Goal: Task Accomplishment & Management: Complete application form

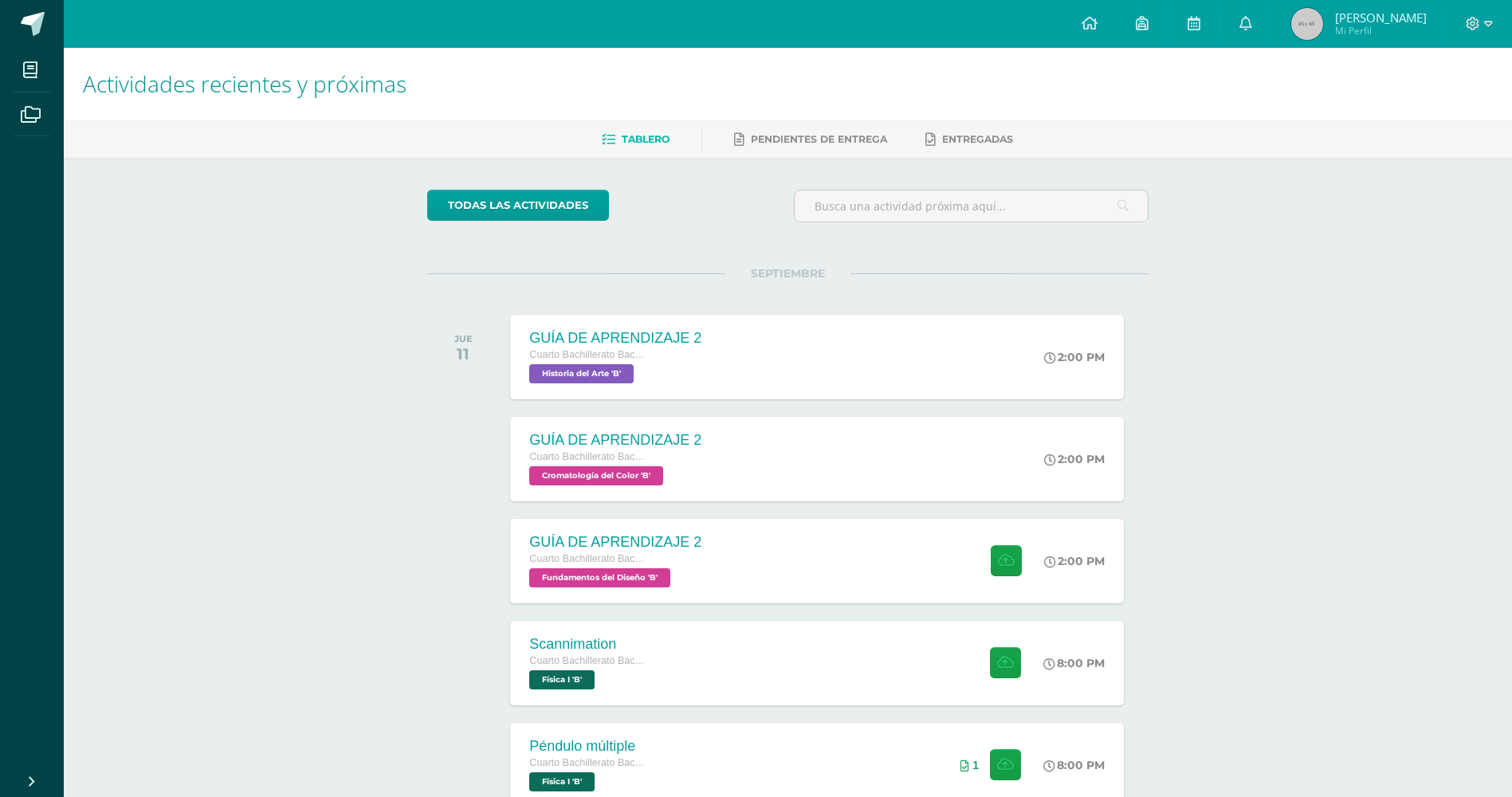
scroll to position [372, 0]
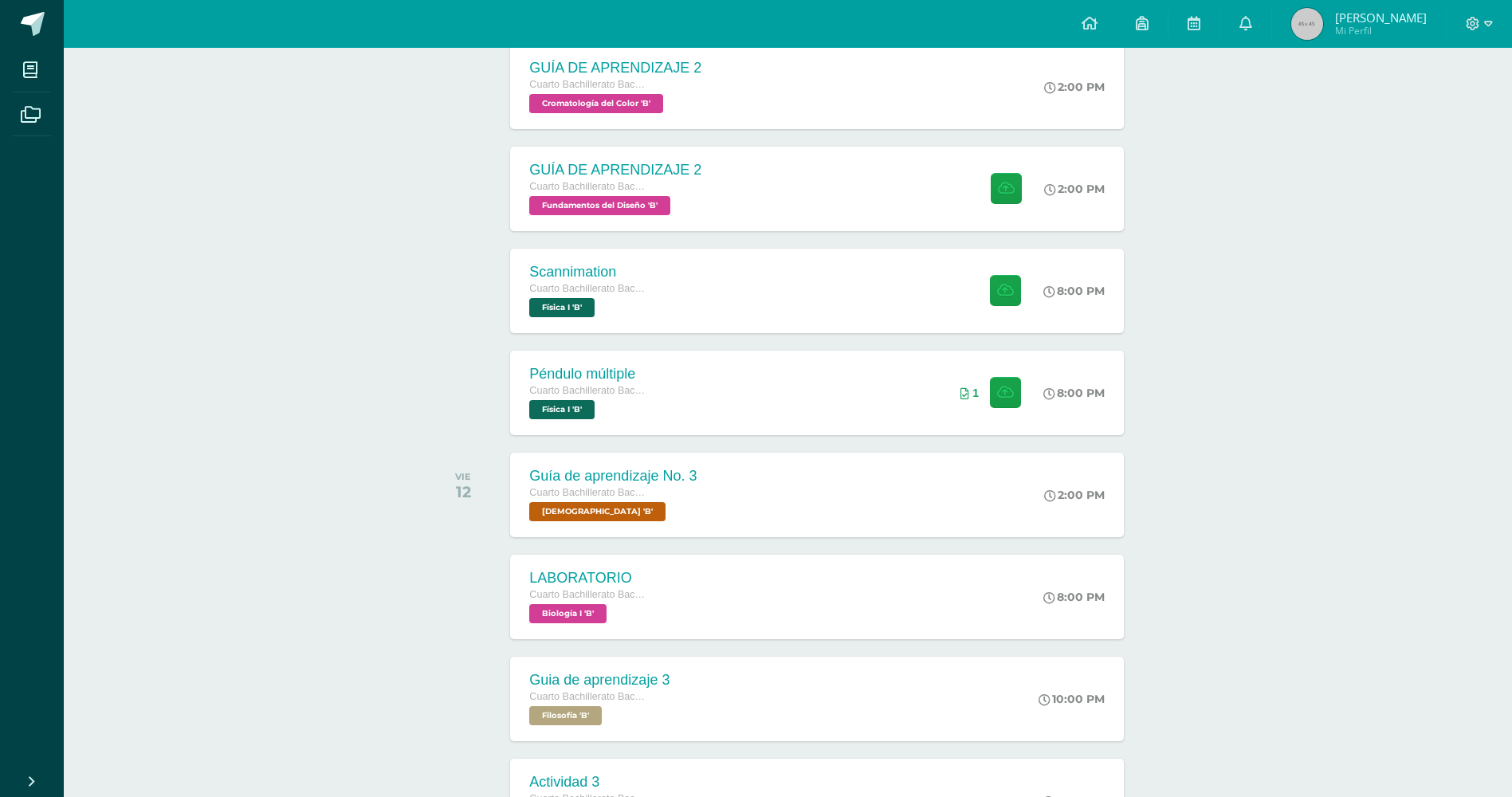
click at [1454, 21] on div at bounding box center [1479, 24] width 66 height 48
click at [1480, 18] on span at bounding box center [1479, 23] width 27 height 18
click at [1410, 103] on span "Cerrar sesión" at bounding box center [1438, 109] width 72 height 15
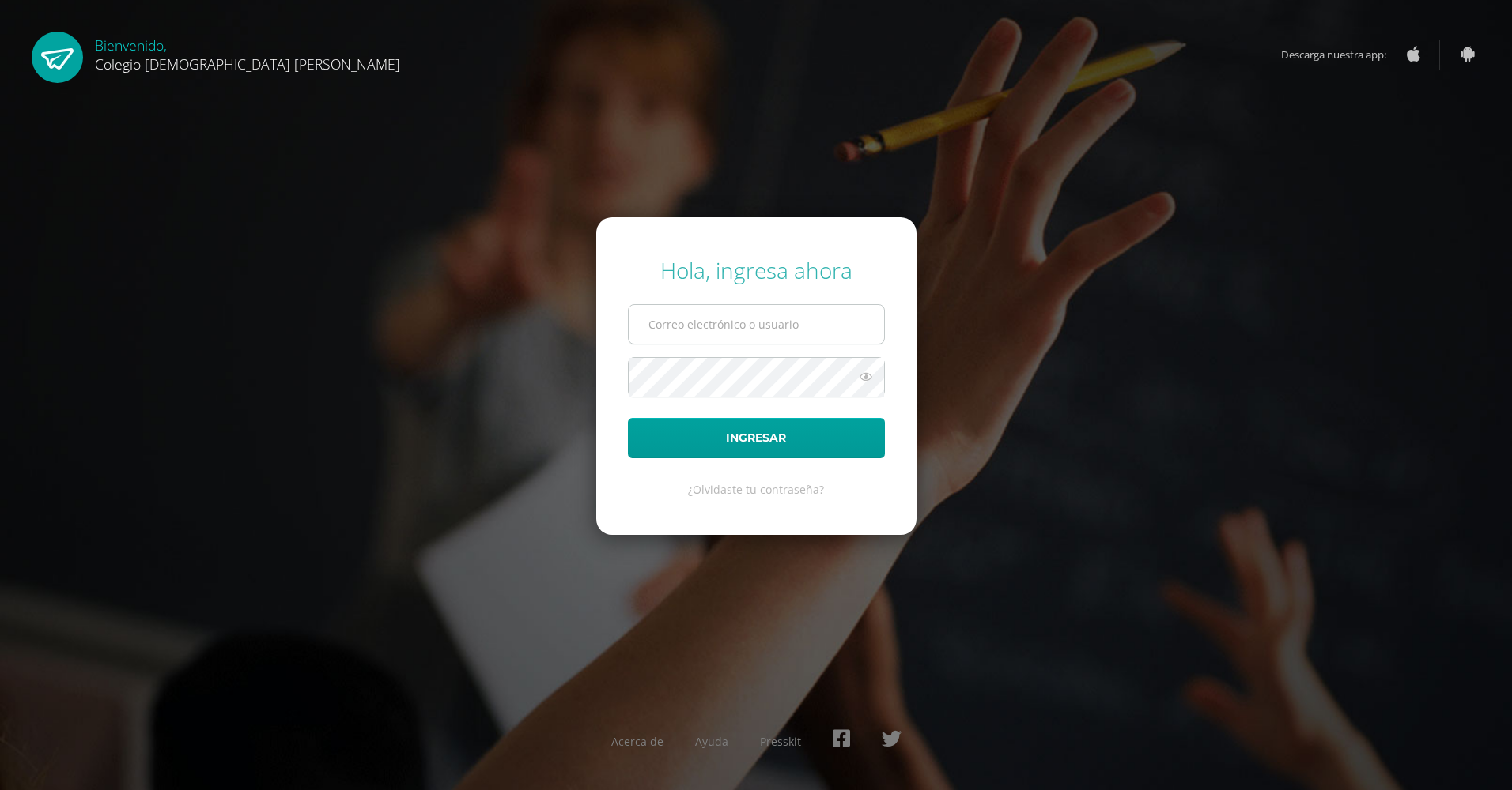
type input "o.suarez.6ddb@gmail.com"
drag, startPoint x: 781, startPoint y: 329, endPoint x: 592, endPoint y: 335, distance: 189.1
click at [592, 335] on div "Hola, ingresa ahora o.suarez.6ddb@gmail.com Ingresar ¿Olvidaste tu contraseña? …" at bounding box center [756, 395] width 1020 height 305
click at [732, 321] on input "text" at bounding box center [756, 324] width 256 height 38
type input "l.auceda6adb@gmail.com"
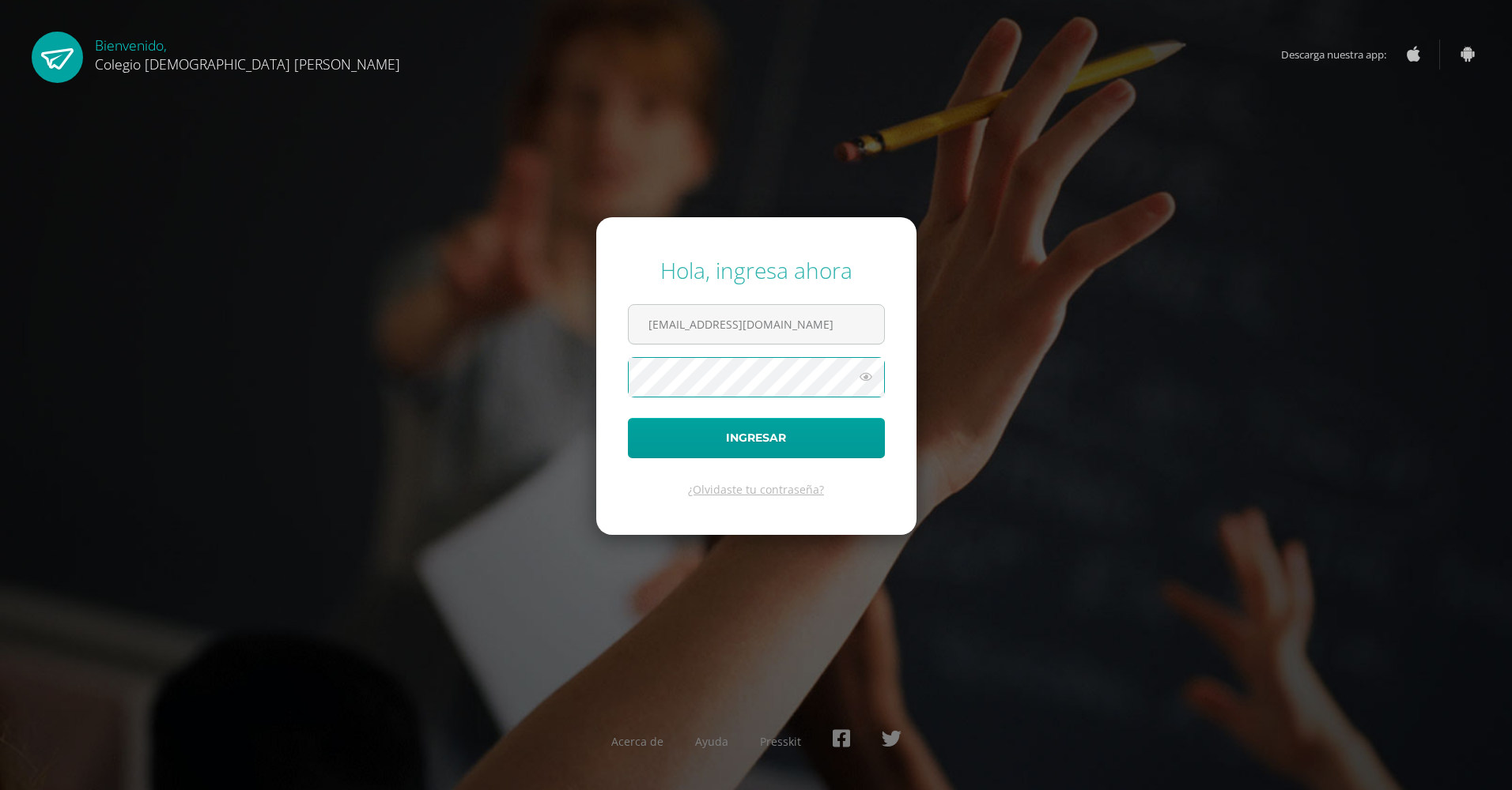
click at [594, 377] on div "Hola, ingresa ahora l.auceda6adb@gmail.com Ingresar ¿Olvidaste tu contraseña? A…" at bounding box center [756, 395] width 1020 height 305
click at [628, 418] on button "Ingresar" at bounding box center [756, 438] width 257 height 40
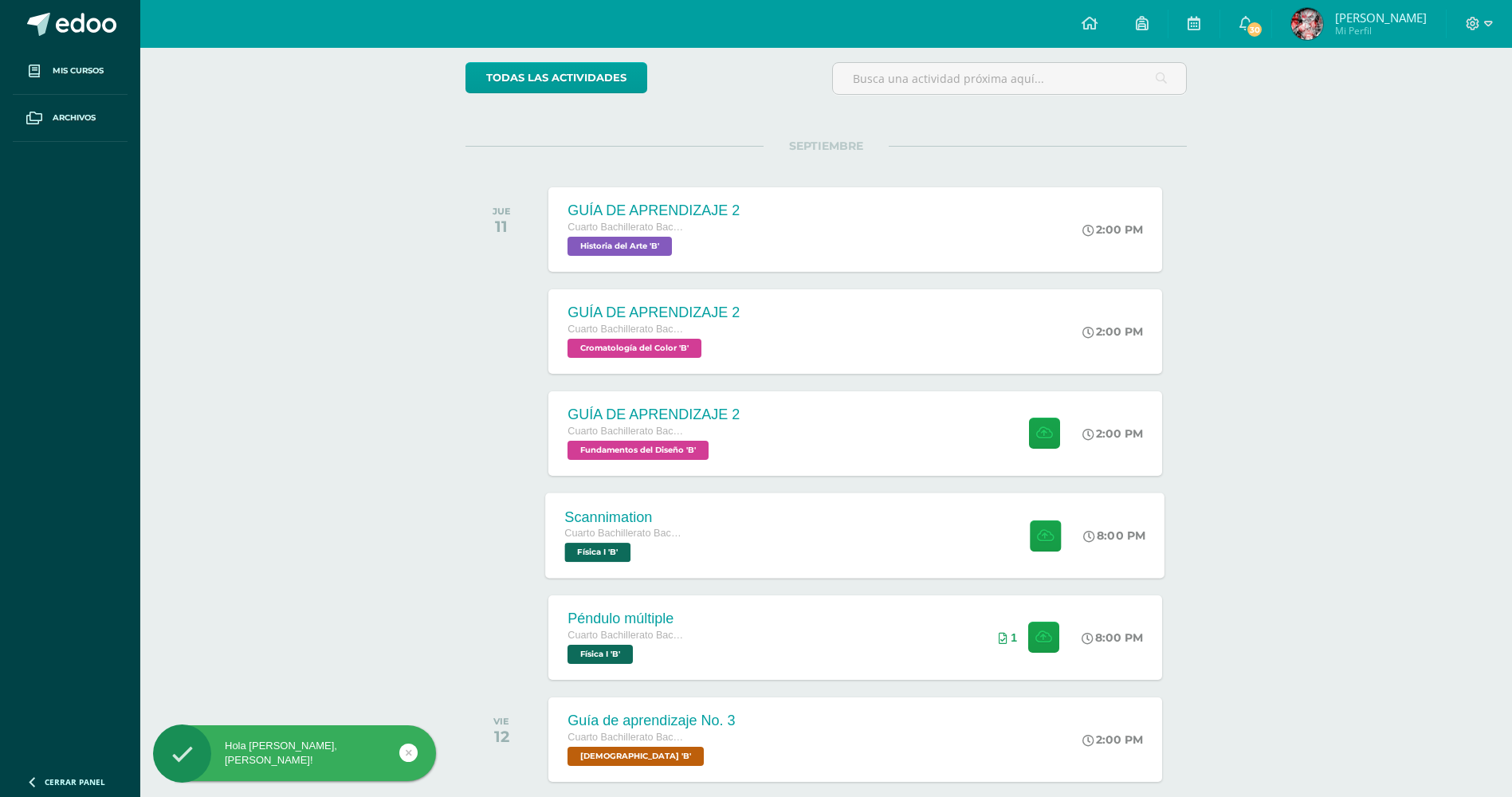
scroll to position [160, 0]
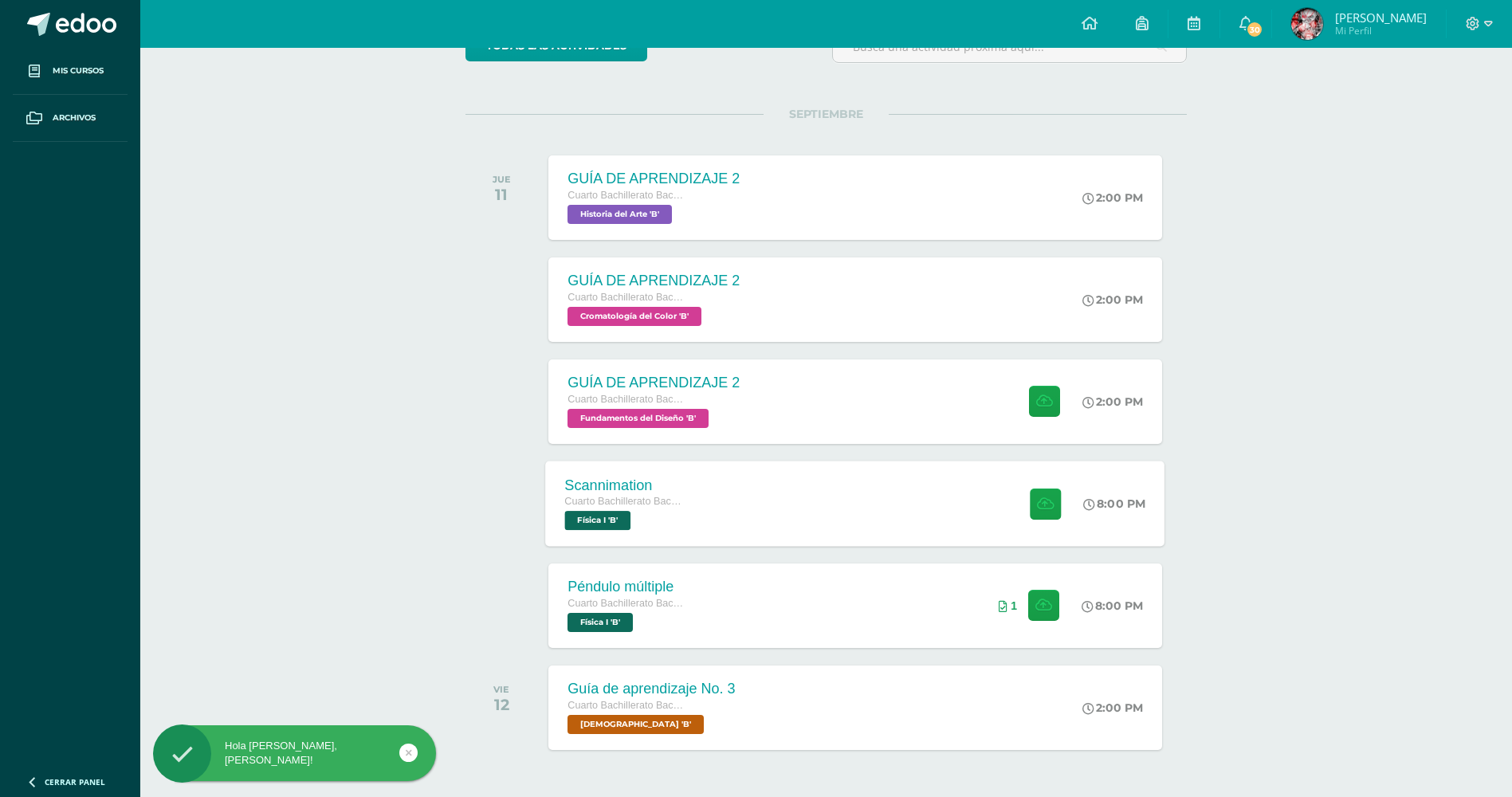
click at [650, 515] on div "Cuarto Bachillerato Bachillerato en CCLL con Orientación en Diseño Gráfico Físi…" at bounding box center [625, 512] width 121 height 37
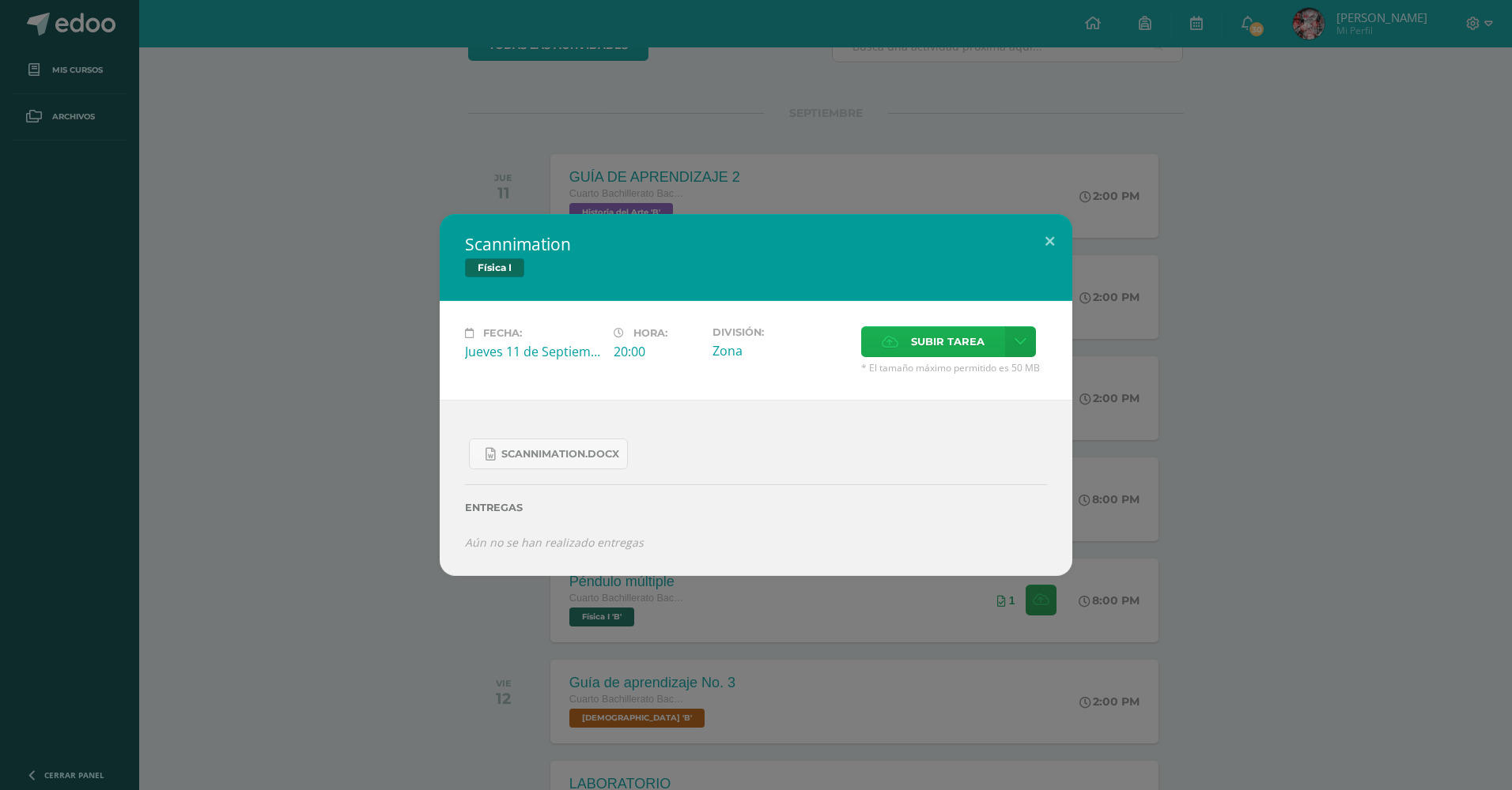
click at [888, 337] on icon at bounding box center [890, 341] width 16 height 10
click at [0, 0] on input "Subir tarea" at bounding box center [0, 0] width 0 height 0
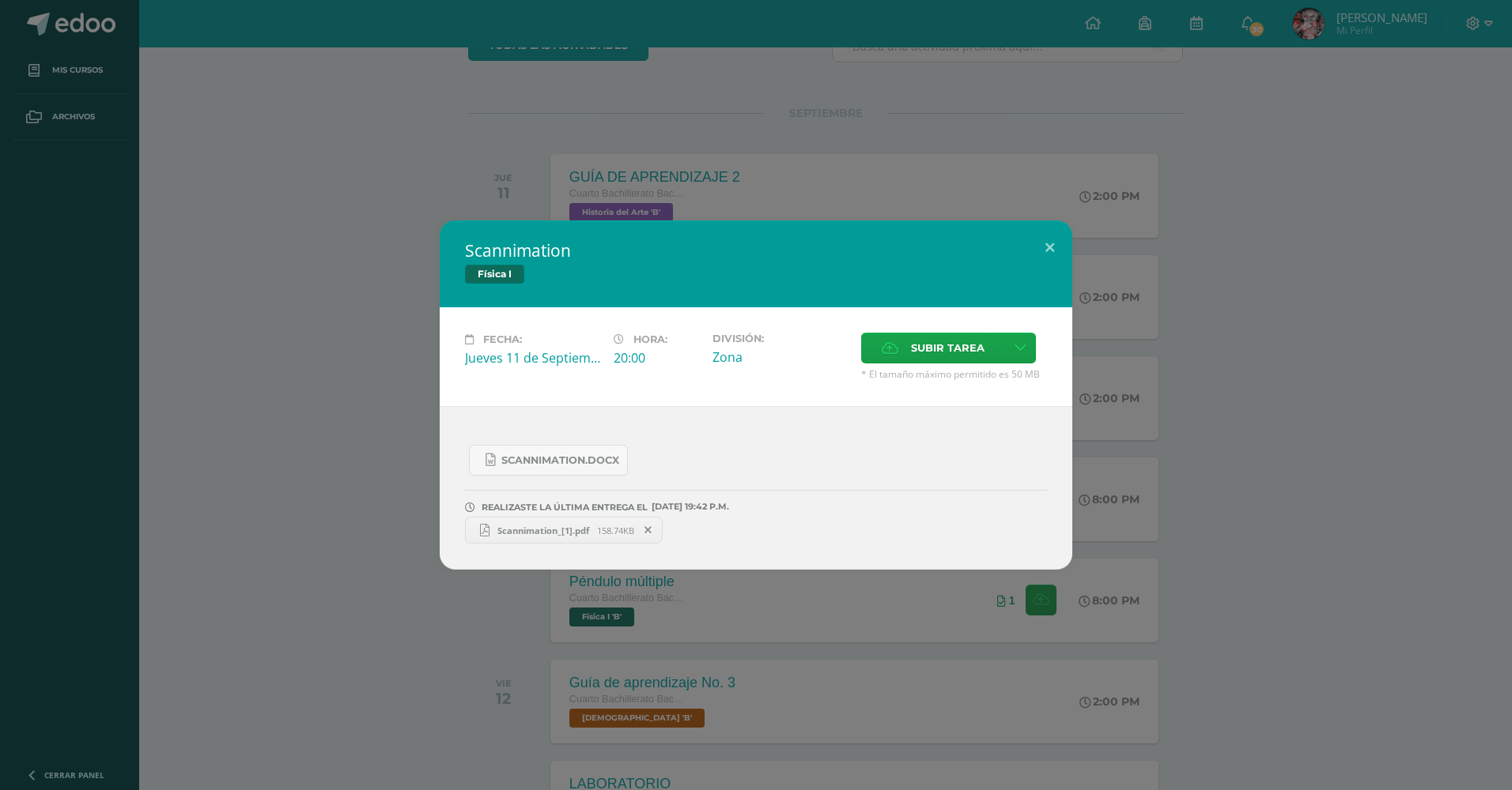
click at [547, 536] on link "Scannimation_[1].pdf 158.74KB" at bounding box center [564, 530] width 198 height 27
click at [594, 130] on div "Scannimation Física I Fecha: Jueves 11 de Septiembre Hora: 20:00 División: Zona…" at bounding box center [756, 395] width 1512 height 790
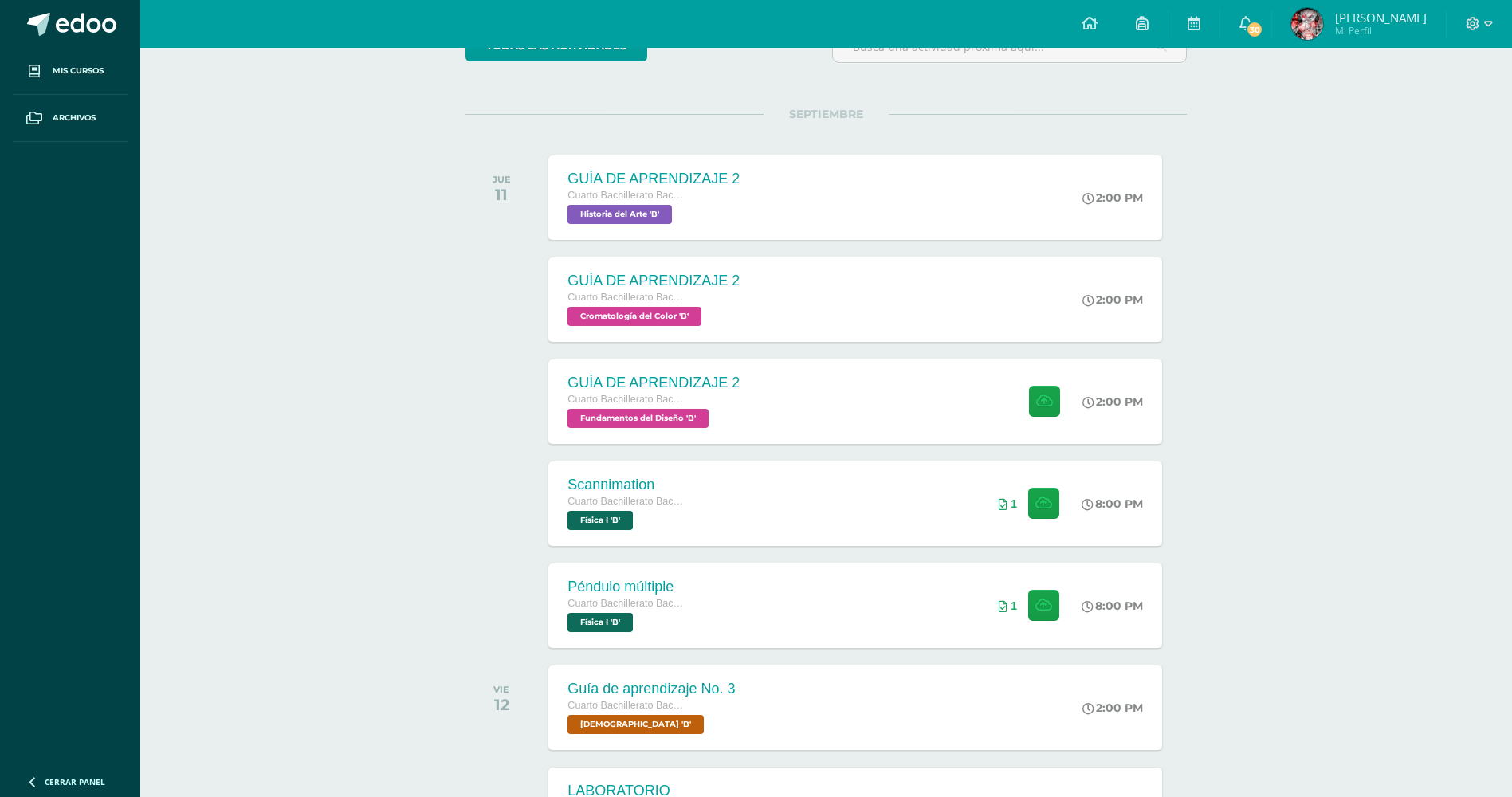
click at [378, 368] on div "Actividades recientes y próximas Tablero Pendientes de entrega Entregadas todas…" at bounding box center [826, 675] width 1372 height 1575
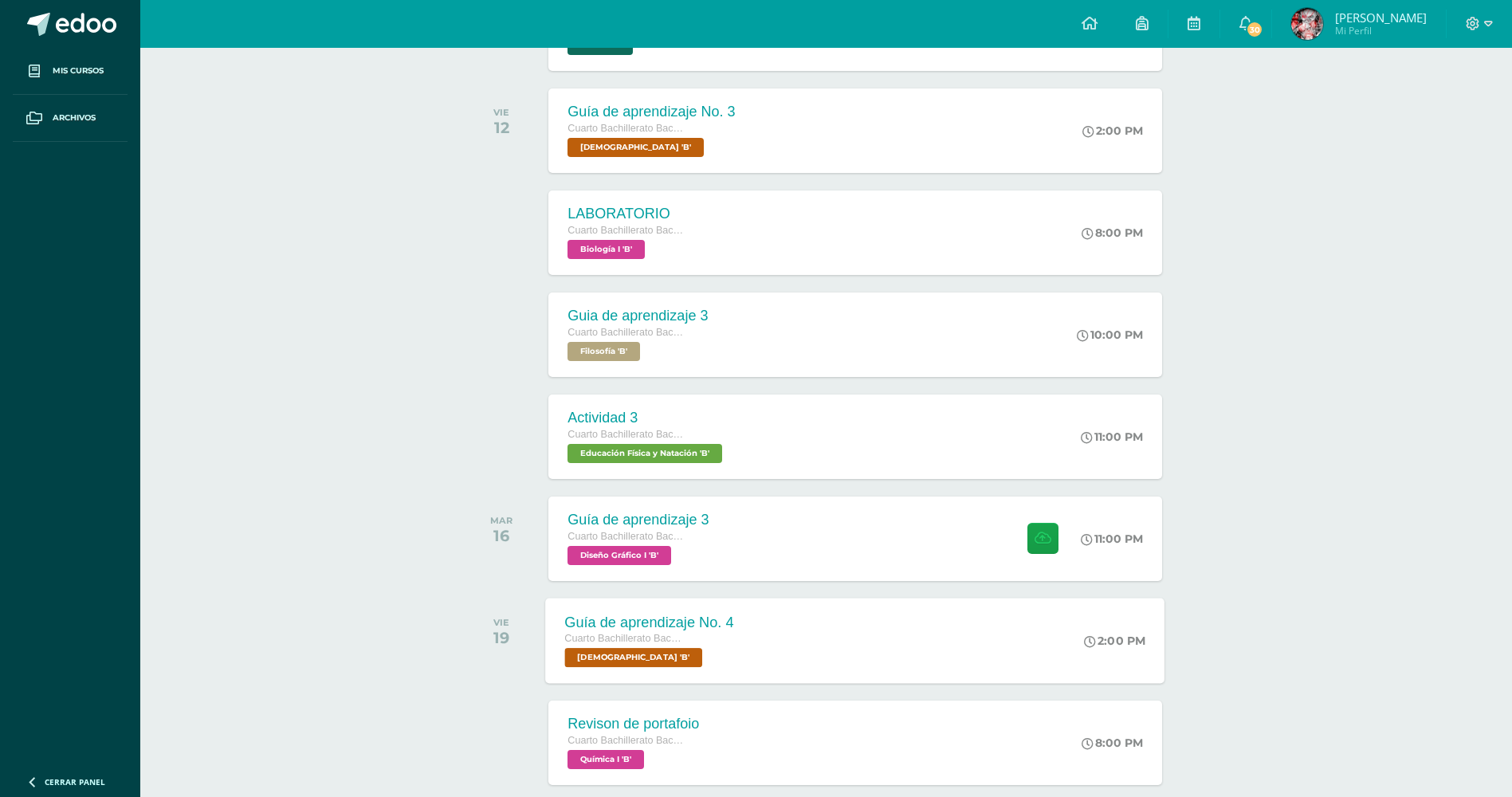
scroll to position [797, 0]
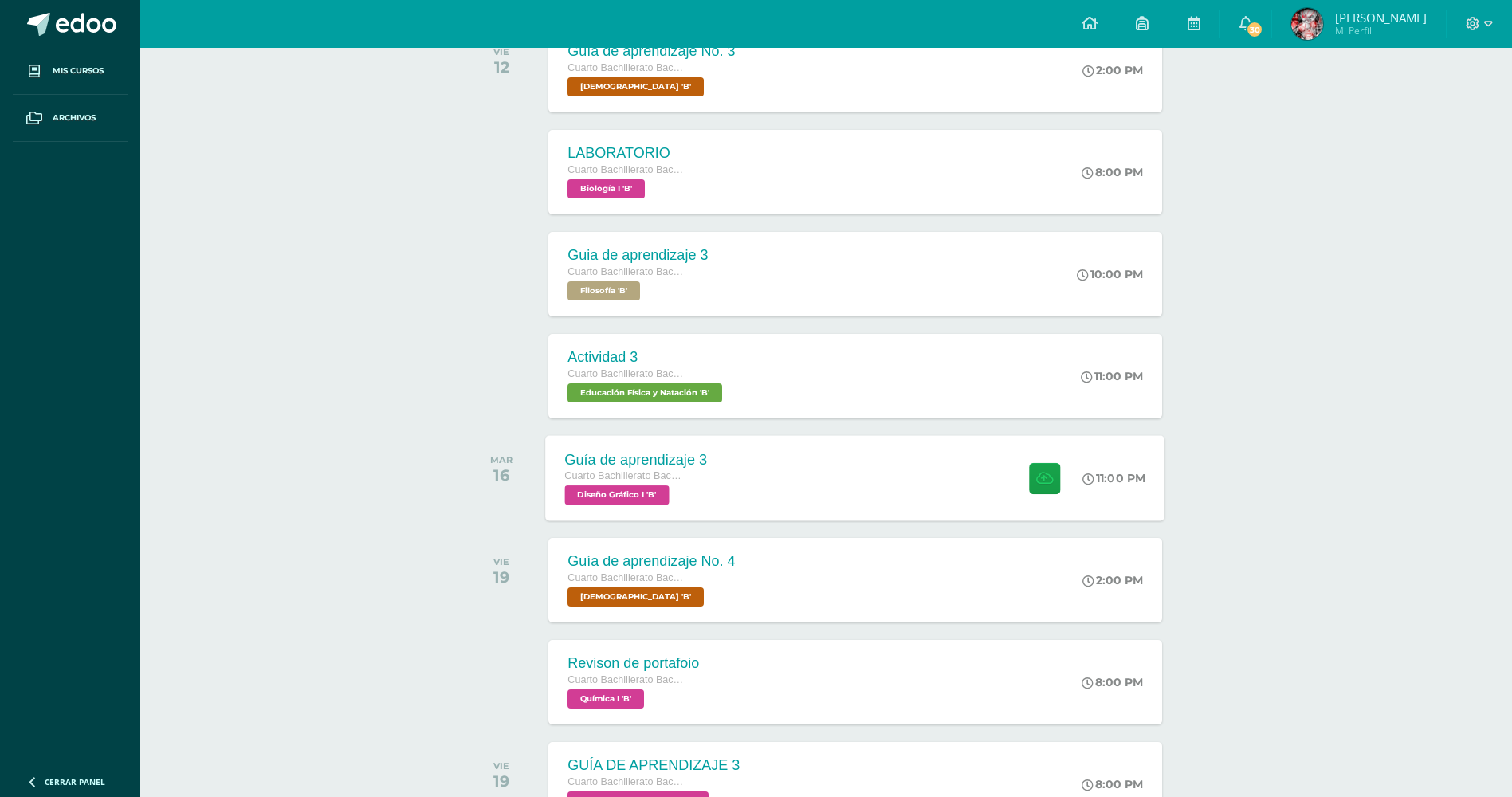
click at [759, 484] on div "Guía de aprendizaje 3 Cuarto Bachillerato Bachillerato en CCLL con Orientación …" at bounding box center [855, 477] width 619 height 85
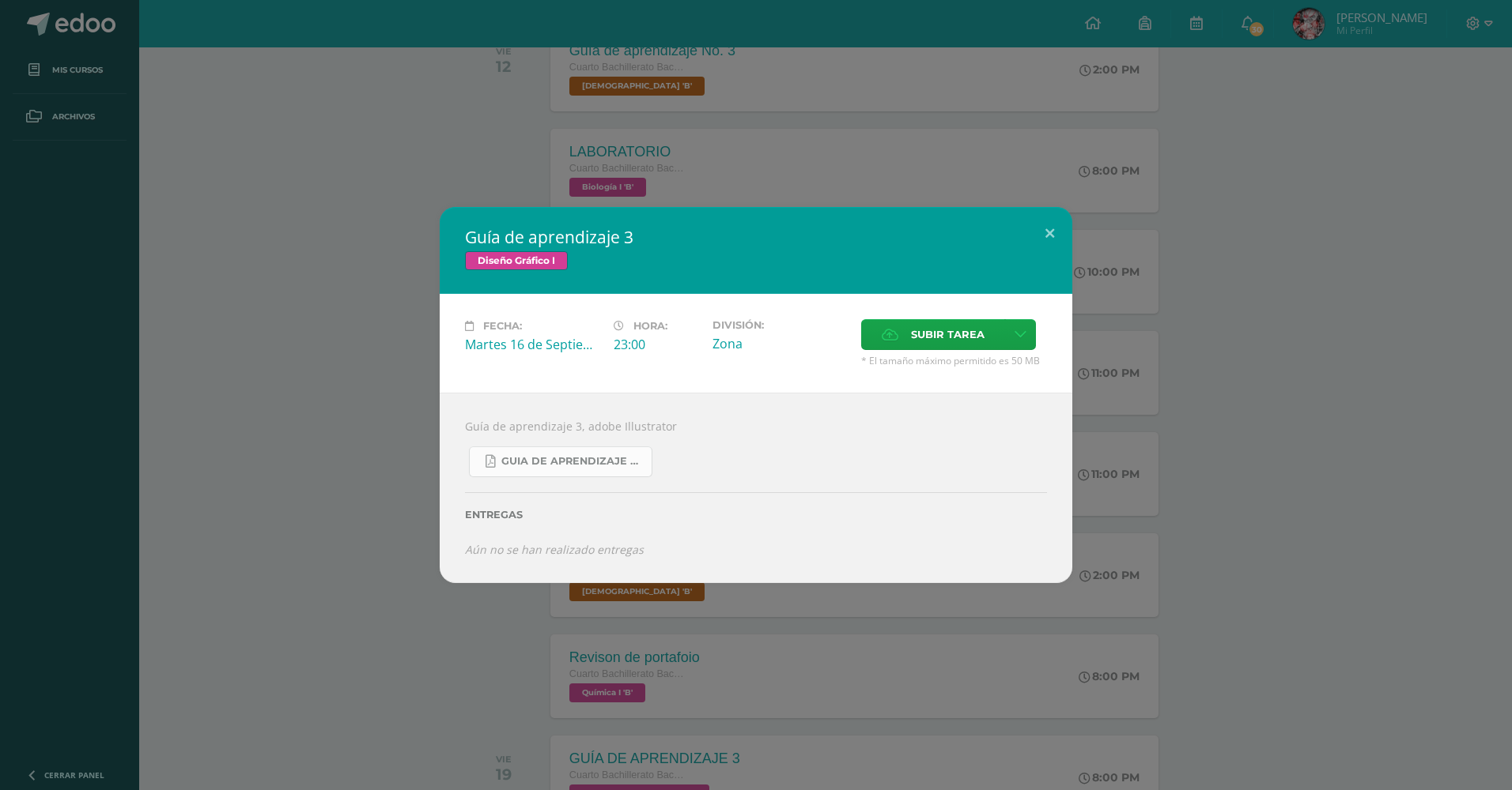
click at [512, 460] on span "Guia de aprendizaje 3 IV UNIDAD.pdf" at bounding box center [571, 461] width 142 height 13
click at [155, 287] on div "Guía de aprendizaje 3 Diseño Gráfico I Fecha: Martes 16 de Septiembre Hora: 23:…" at bounding box center [756, 395] width 1499 height 376
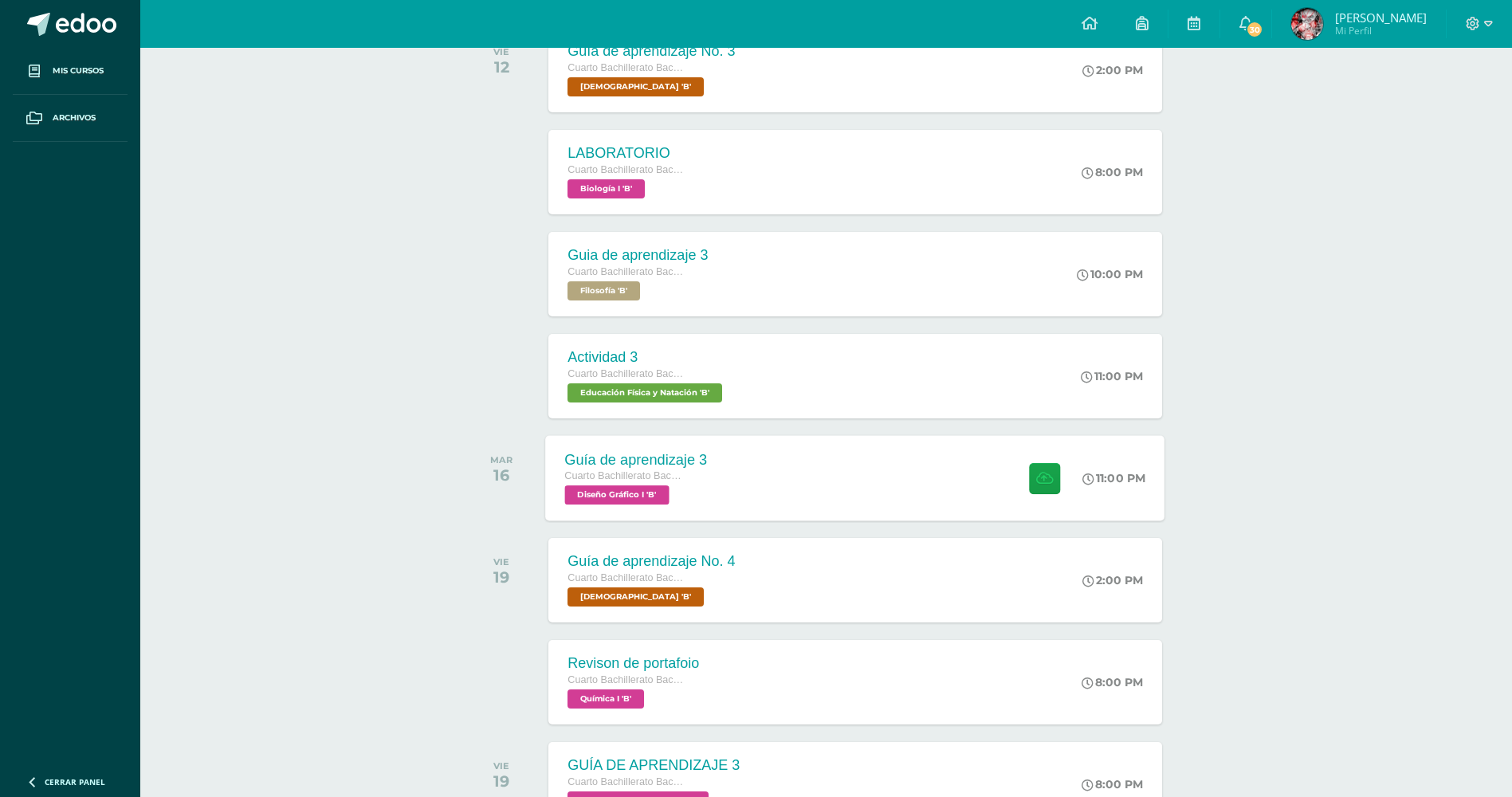
click at [574, 466] on div "Guía de aprendizaje 3" at bounding box center [636, 460] width 143 height 17
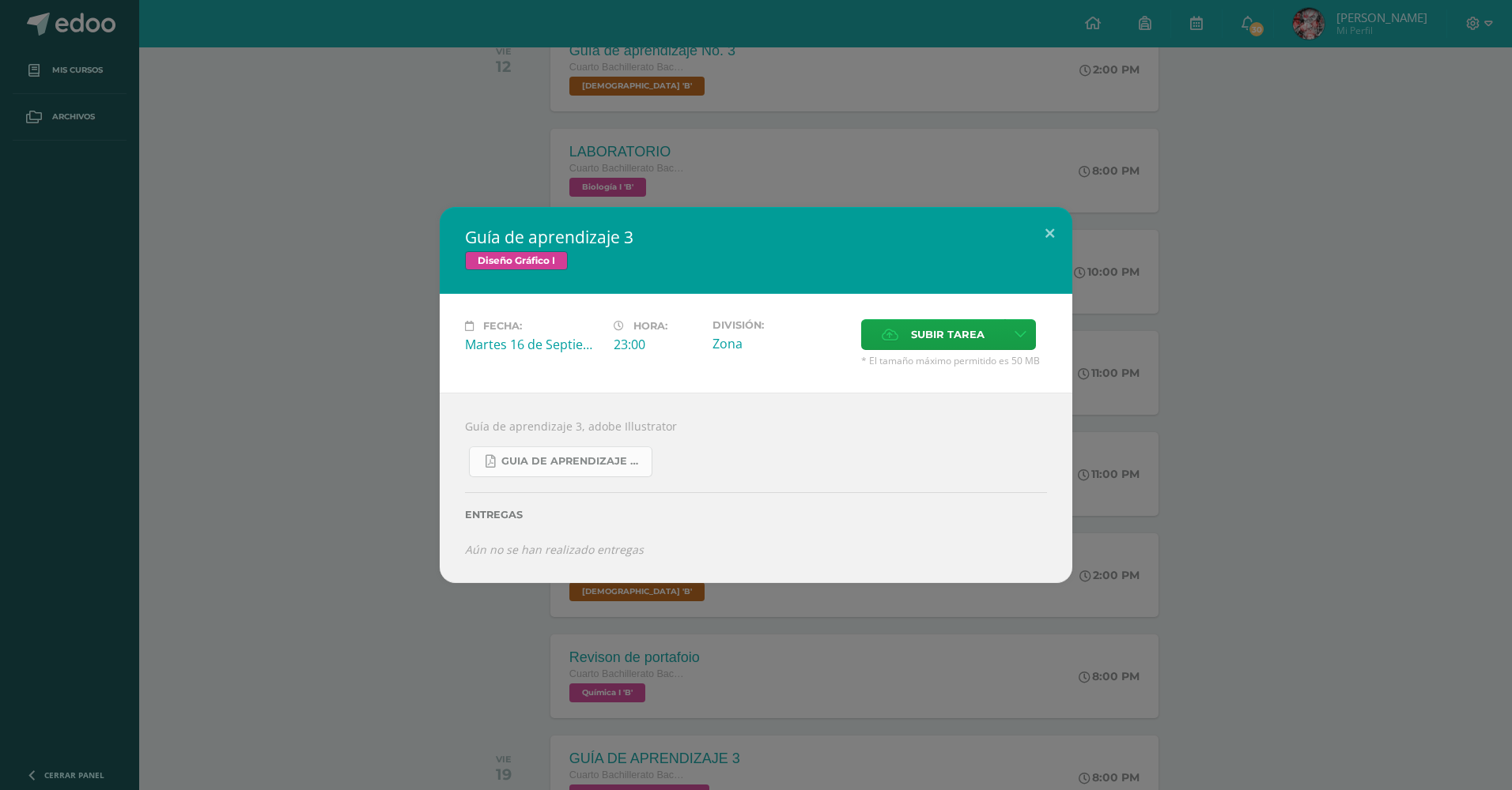
click at [570, 462] on span "Guia de aprendizaje 3 IV UNIDAD.pdf" at bounding box center [571, 461] width 142 height 13
click at [1395, 202] on div "Guía de aprendizaje 3 Diseño Gráfico I Fecha: Martes 16 de Septiembre Hora: 23:…" at bounding box center [756, 395] width 1512 height 790
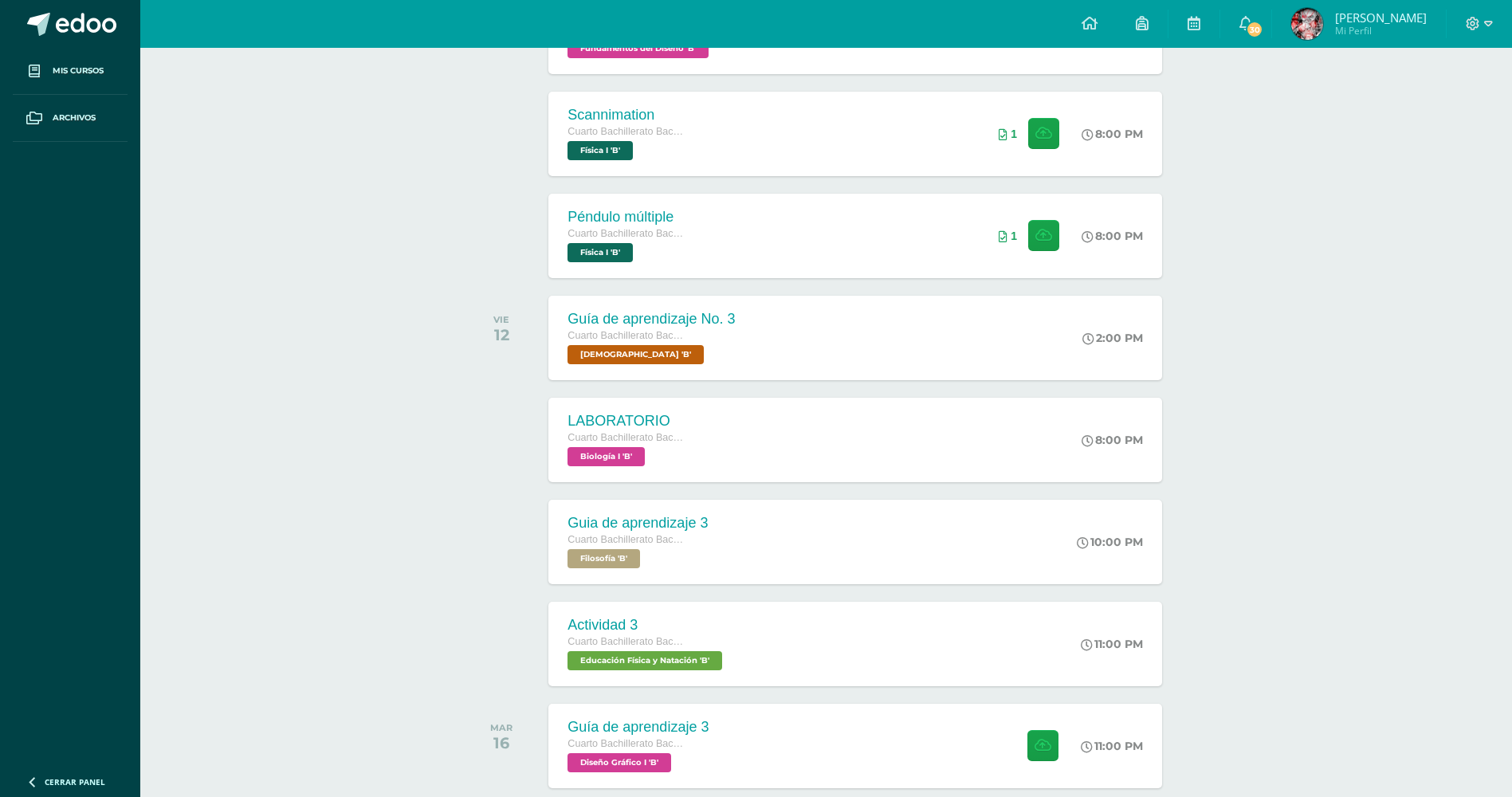
scroll to position [478, 0]
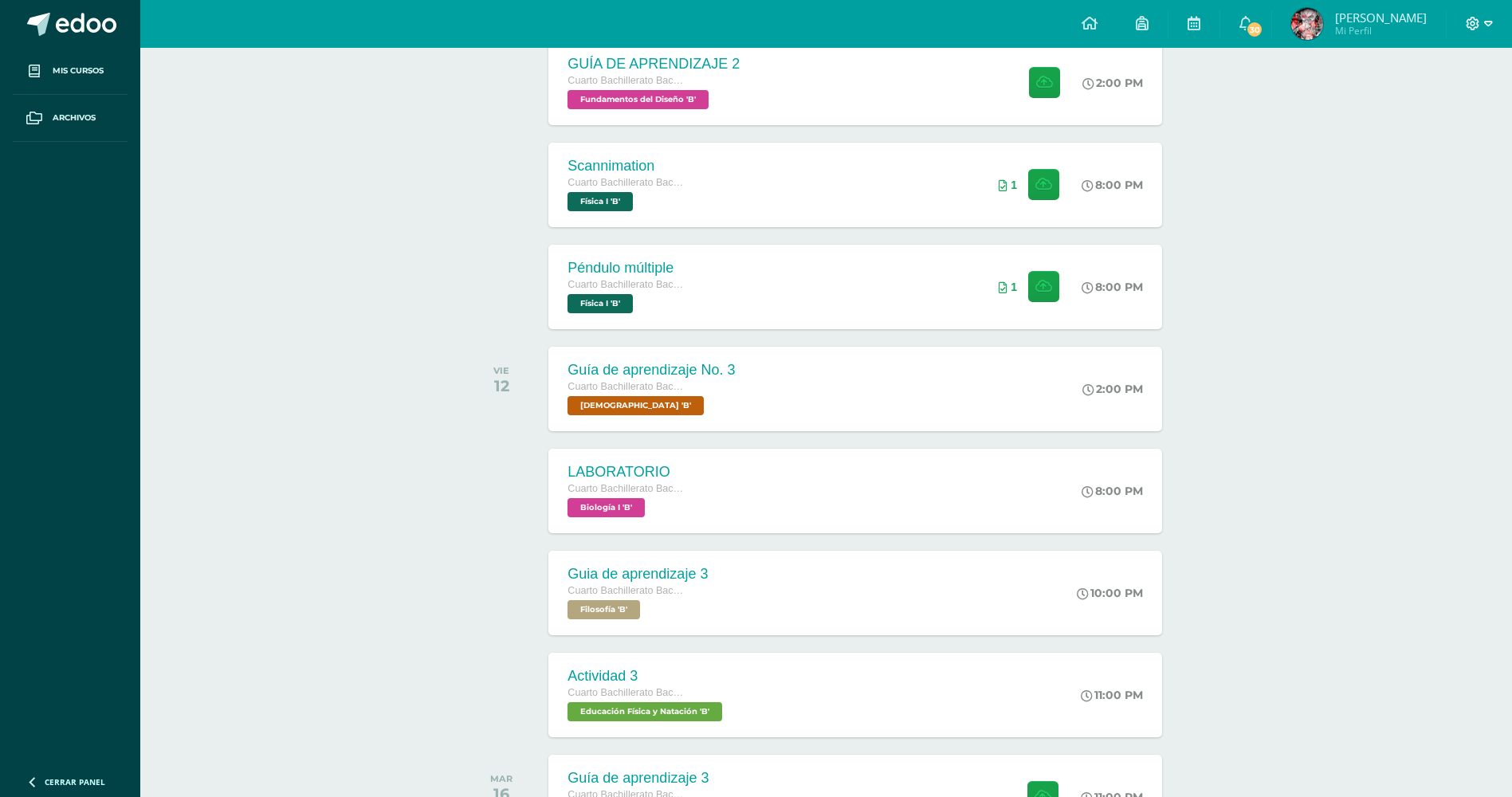
click at [1485, 20] on icon at bounding box center [1488, 24] width 8 height 15
click at [1427, 124] on div "Configuración Cerrar sesión" at bounding box center [1430, 97] width 126 height 62
click at [1417, 115] on span "Cerrar sesión" at bounding box center [1439, 109] width 72 height 15
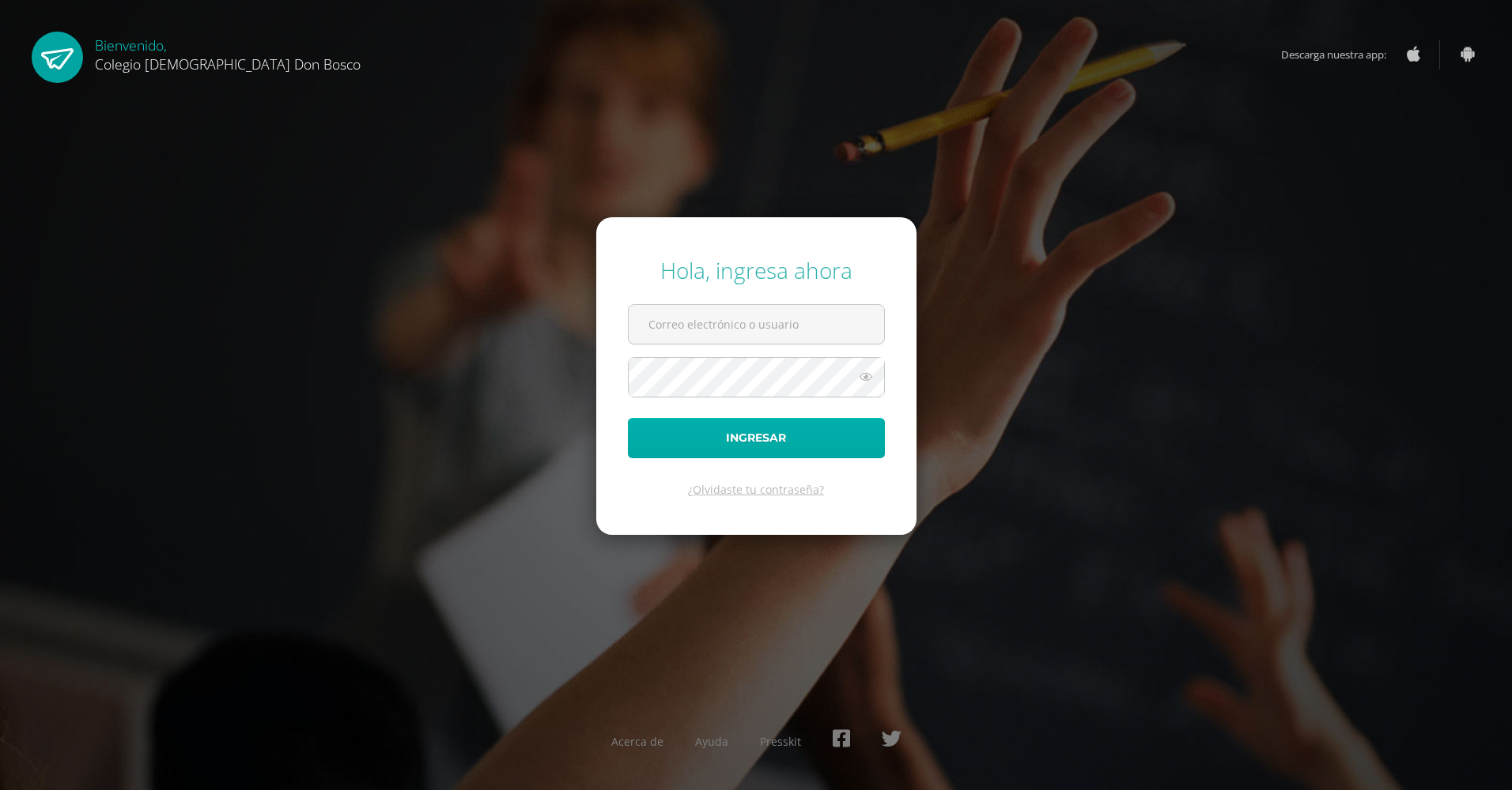
type input "o.suarez.6ddb@gmail.com"
click at [836, 454] on button "Ingresar" at bounding box center [756, 438] width 257 height 40
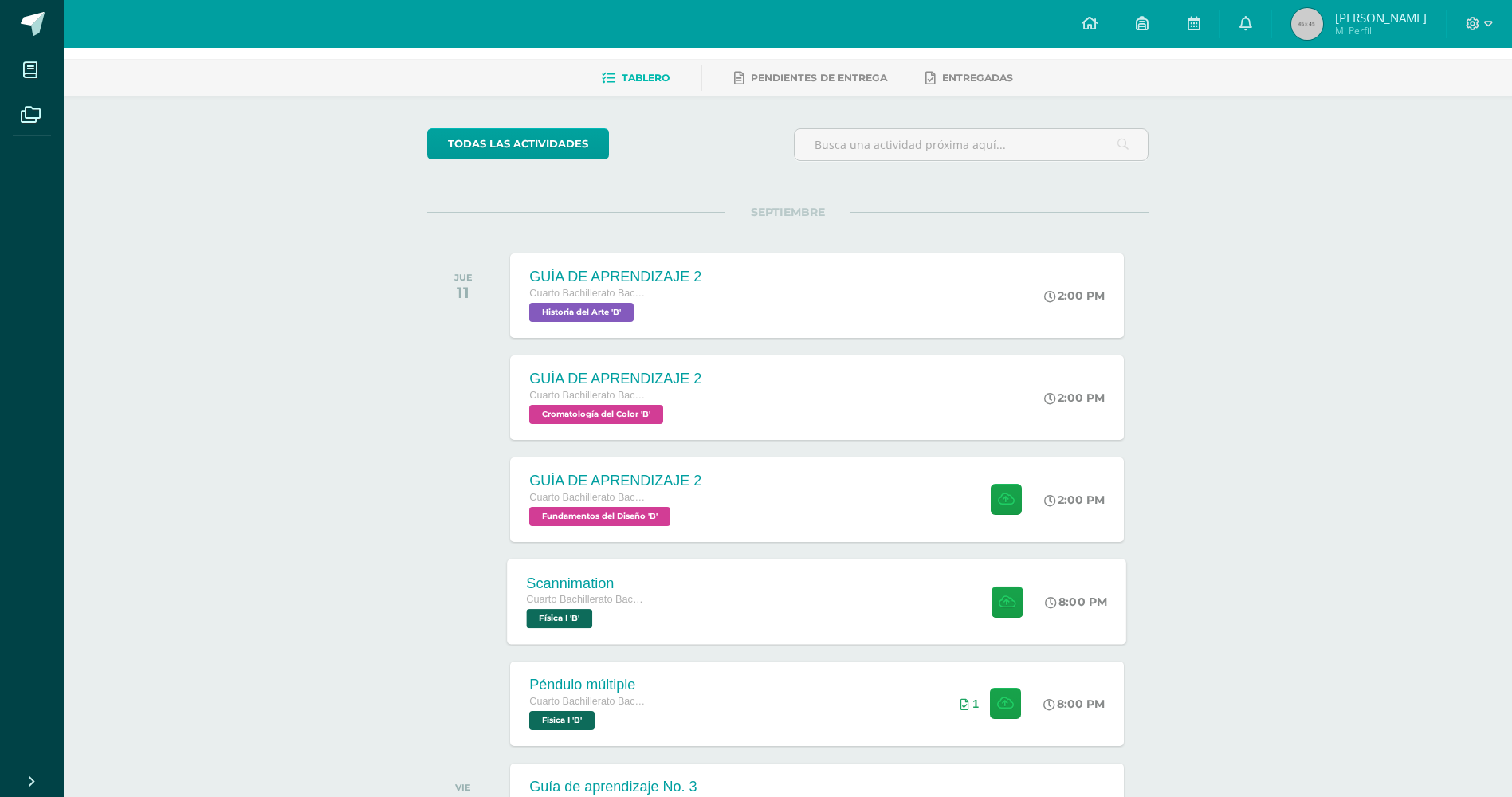
scroll to position [79, 0]
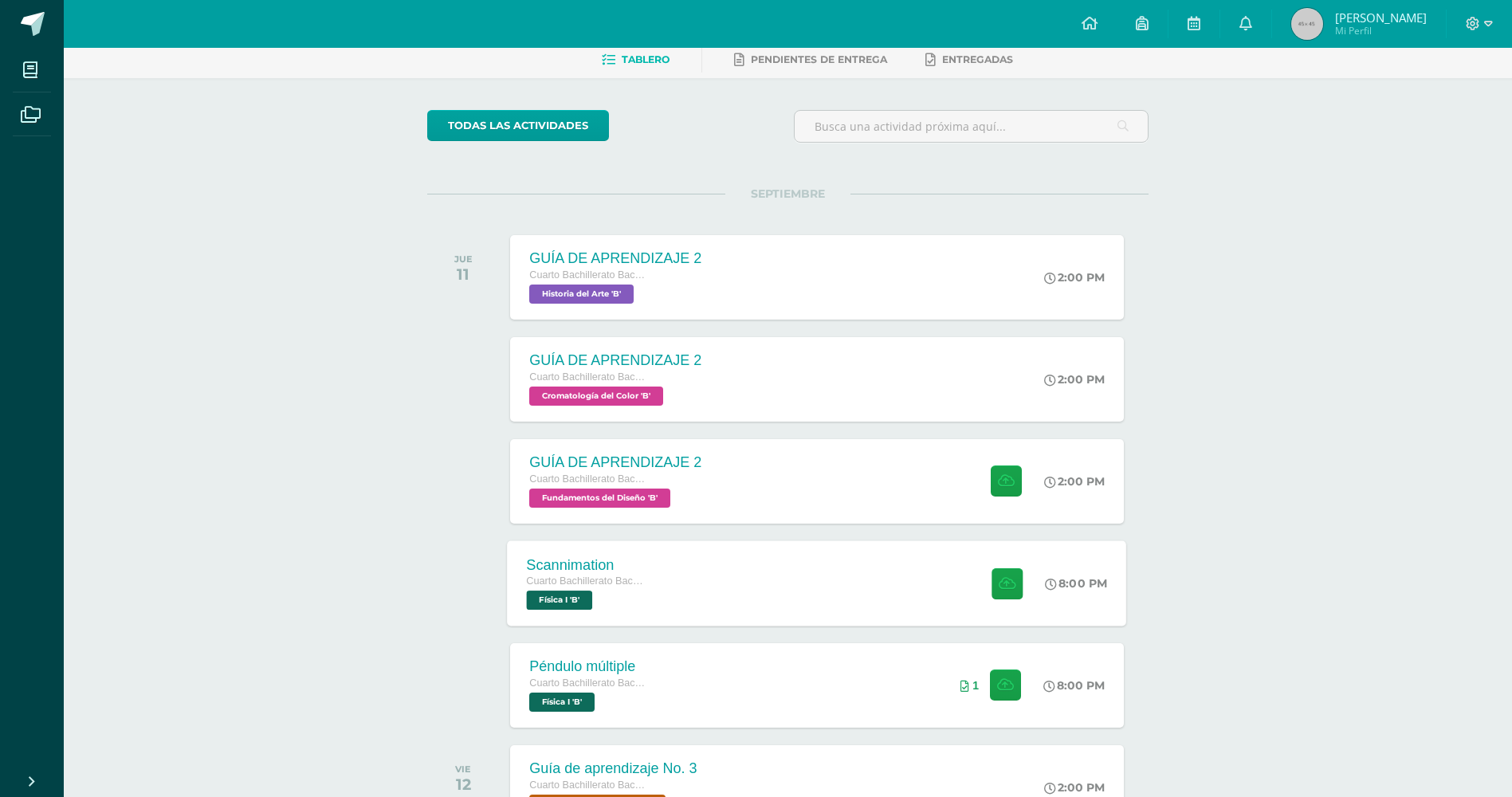
click at [668, 554] on div "Scannimation Cuarto Bachillerato Bachillerato en CCLL con Orientación en Diseño…" at bounding box center [817, 583] width 619 height 85
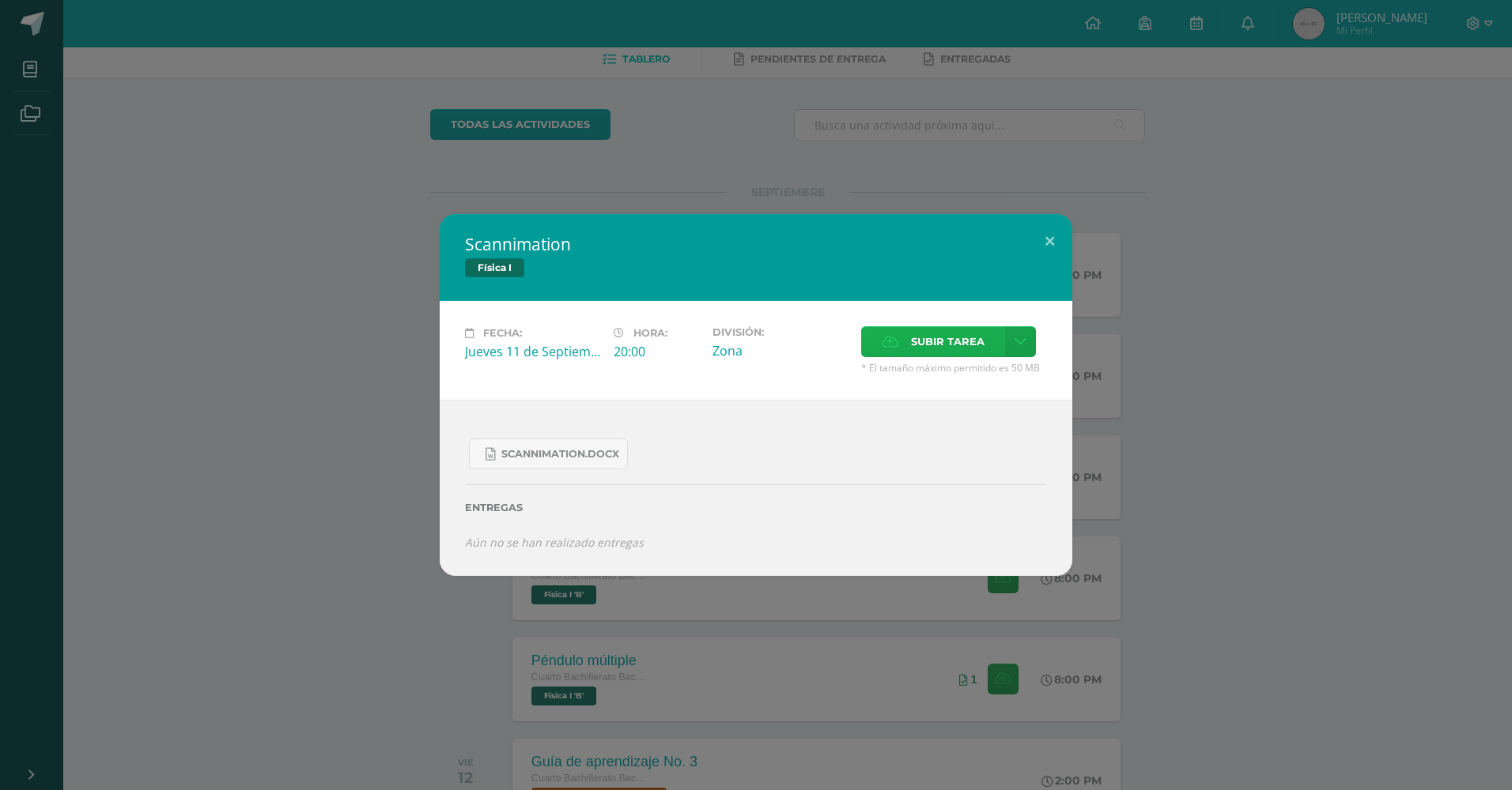
click at [971, 343] on span "Subir tarea" at bounding box center [948, 341] width 73 height 29
click at [0, 0] on input "Subir tarea" at bounding box center [0, 0] width 0 height 0
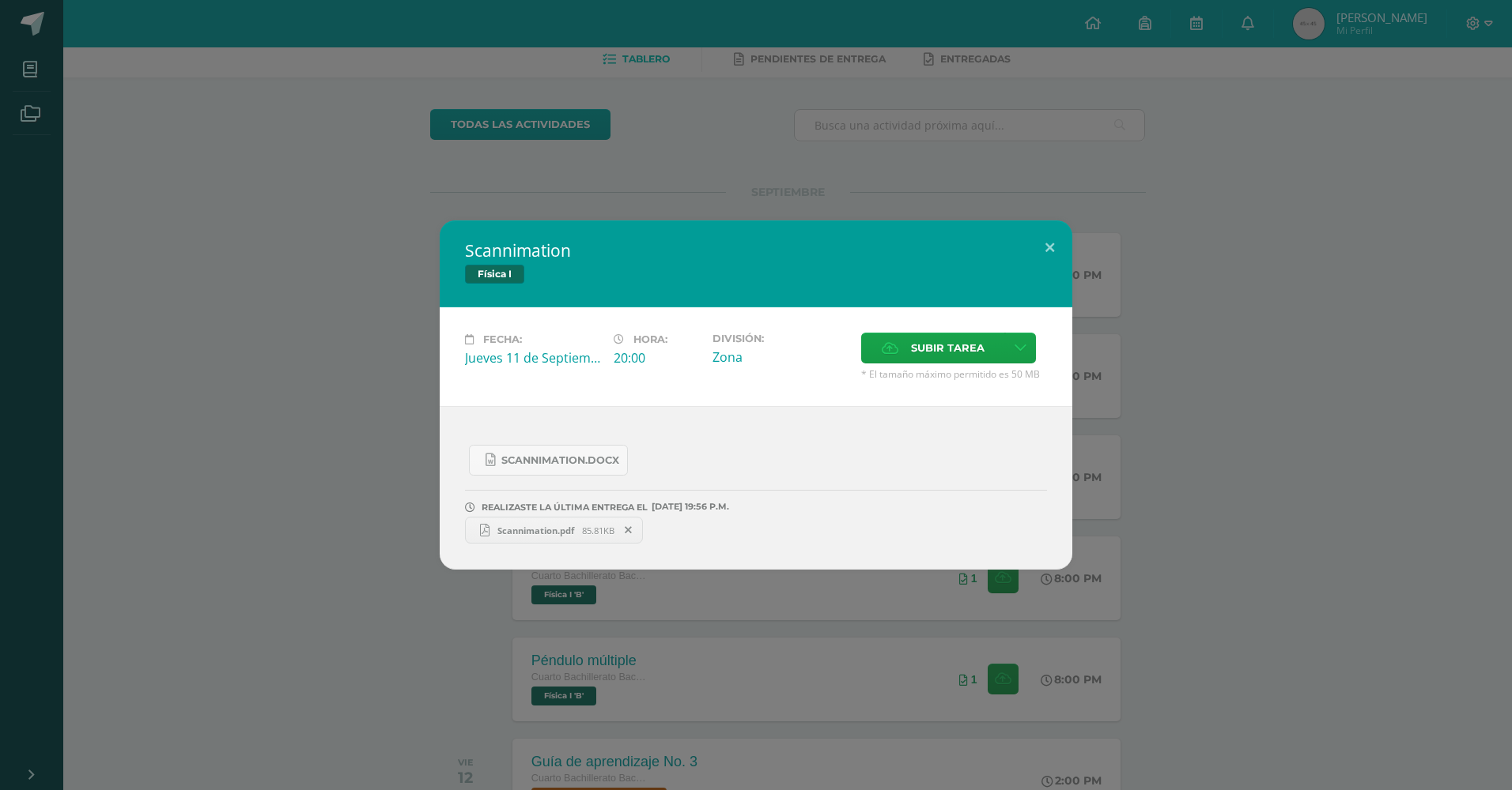
click at [528, 535] on span "Scannimation.pdf" at bounding box center [535, 530] width 92 height 12
click at [1347, 119] on div "Scannimation Física I Fecha: [DATE] Hora: 20:00 División: Zona Cancelar" at bounding box center [756, 395] width 1512 height 790
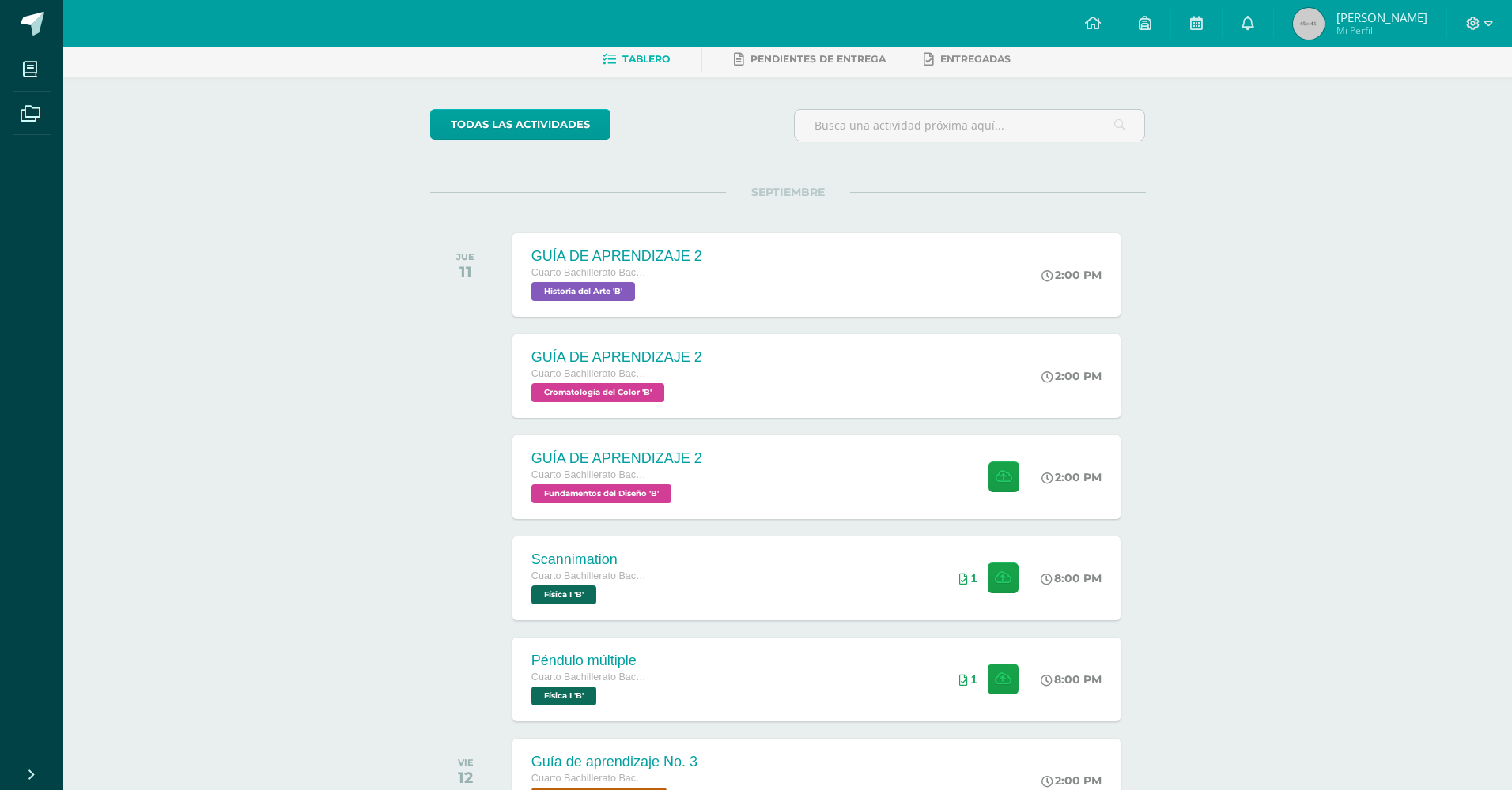
click at [1250, 20] on div "Scannimation Física I Fecha: [DATE] Hora: 20:00 División: Zona Cancelar" at bounding box center [756, 395] width 1512 height 790
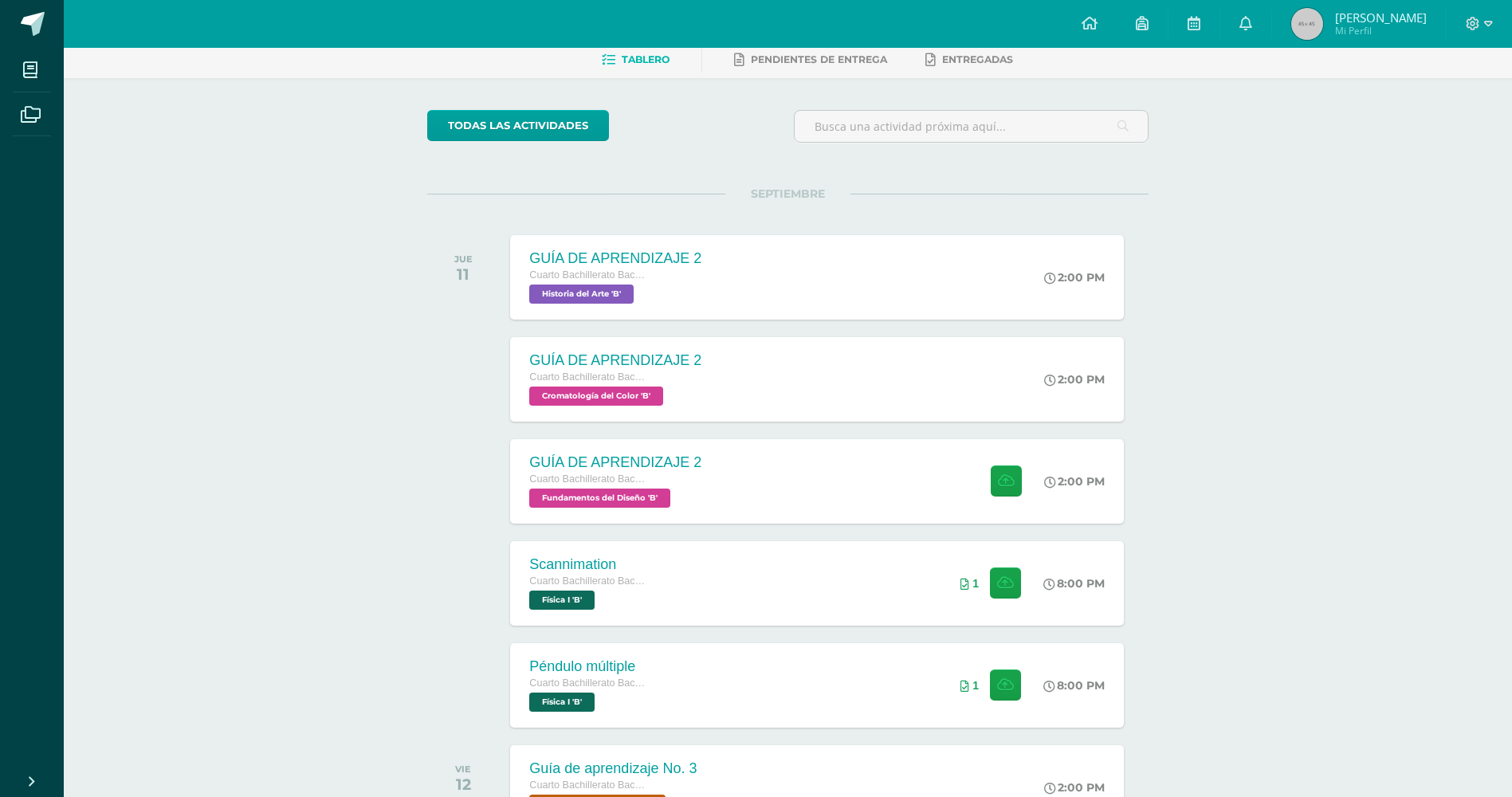
click at [1447, 16] on div at bounding box center [1479, 24] width 66 height 48
click at [1467, 17] on icon at bounding box center [1473, 24] width 15 height 15
drag, startPoint x: 1419, startPoint y: 120, endPoint x: 1414, endPoint y: 108, distance: 13.0
click at [1419, 120] on link "Cerrar sesión" at bounding box center [1429, 108] width 126 height 23
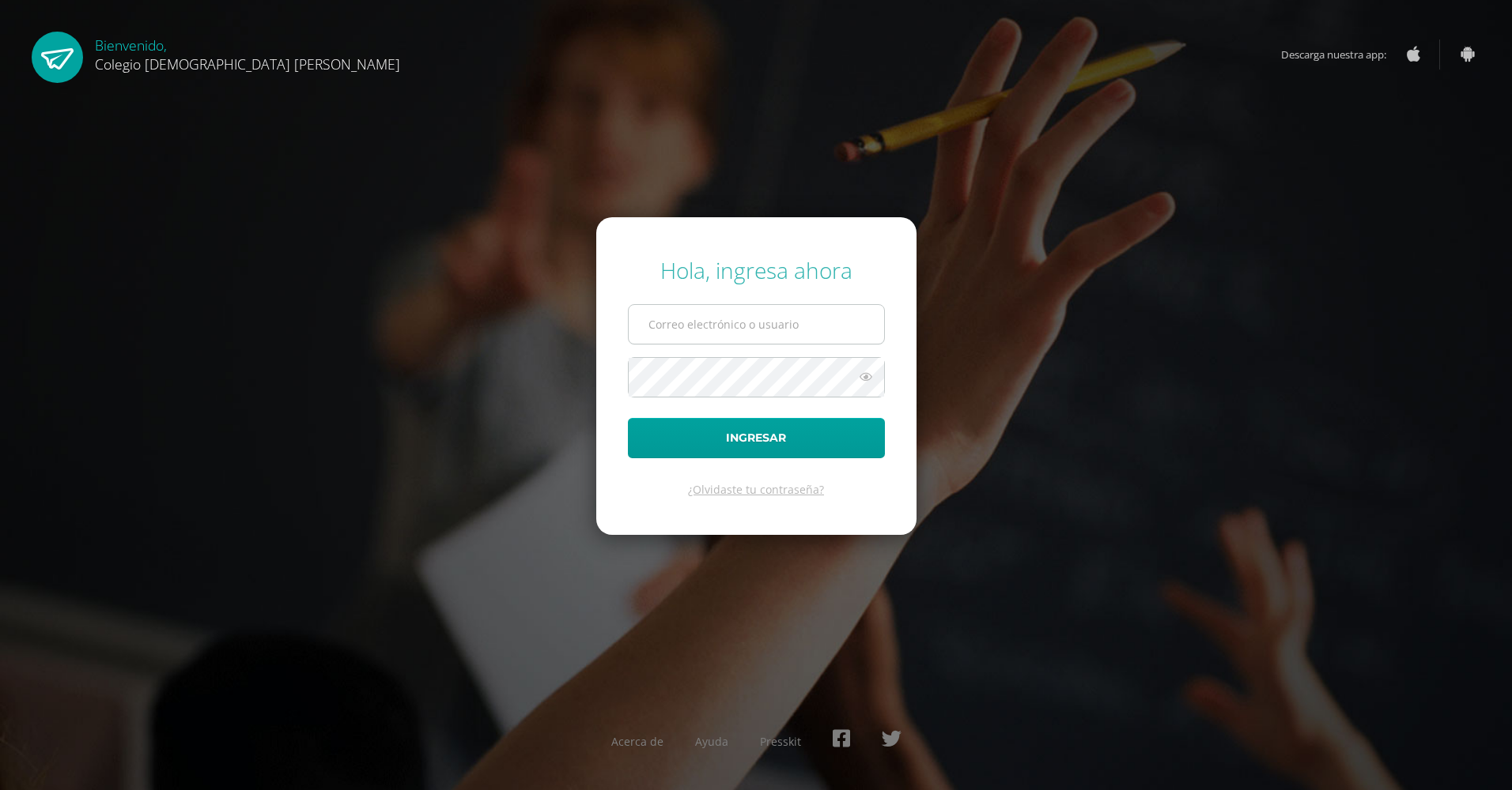
type input "[PERSON_NAME][EMAIL_ADDRESS][DOMAIN_NAME]"
drag, startPoint x: 788, startPoint y: 327, endPoint x: 440, endPoint y: 406, distance: 356.9
click at [440, 406] on div "Hola, ingresa ahora o.suarez.6ddb@gmail.com Ingresar ¿Olvidaste tu contraseña? …" at bounding box center [756, 395] width 1020 height 305
click at [638, 293] on form "Hola, ingresa ahora Ingresar ¿Olvidaste tu contraseña?" at bounding box center [756, 375] width 321 height 318
click at [546, 408] on div "Hola, ingresa ahora Ingresar ¿Olvidaste tu contraseña? Acerca de Ayuda Presskit" at bounding box center [756, 395] width 1020 height 305
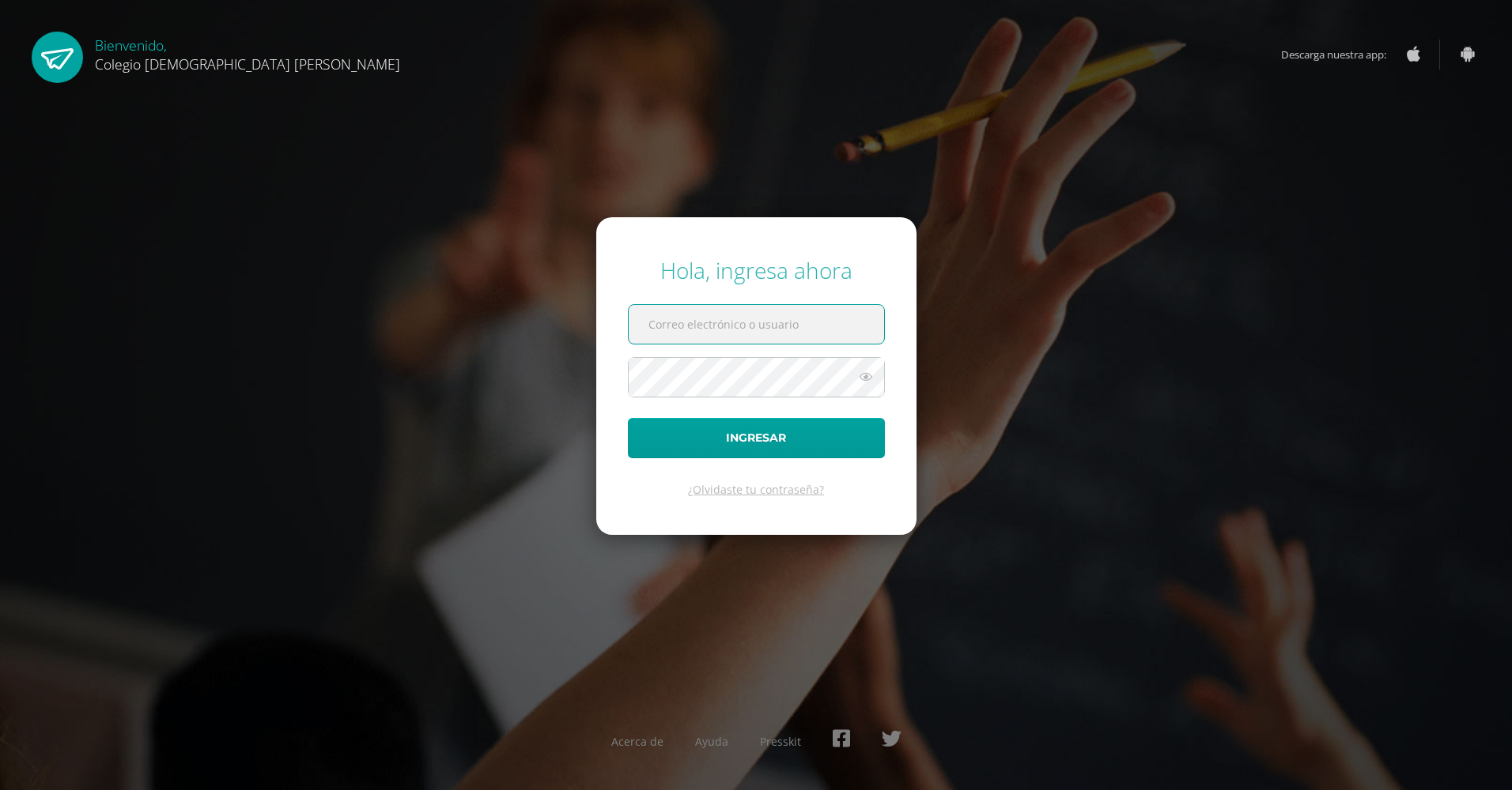
click at [706, 332] on input "text" at bounding box center [756, 324] width 256 height 38
paste input "dpalmadb25@gmail.com"
type input "dpalmadb25@gmail.com"
click at [604, 404] on form "Hola, ingresa ahora dpalmadb25@gmail.com Ingresar ¿Olvidaste tu contraseña?" at bounding box center [756, 375] width 321 height 318
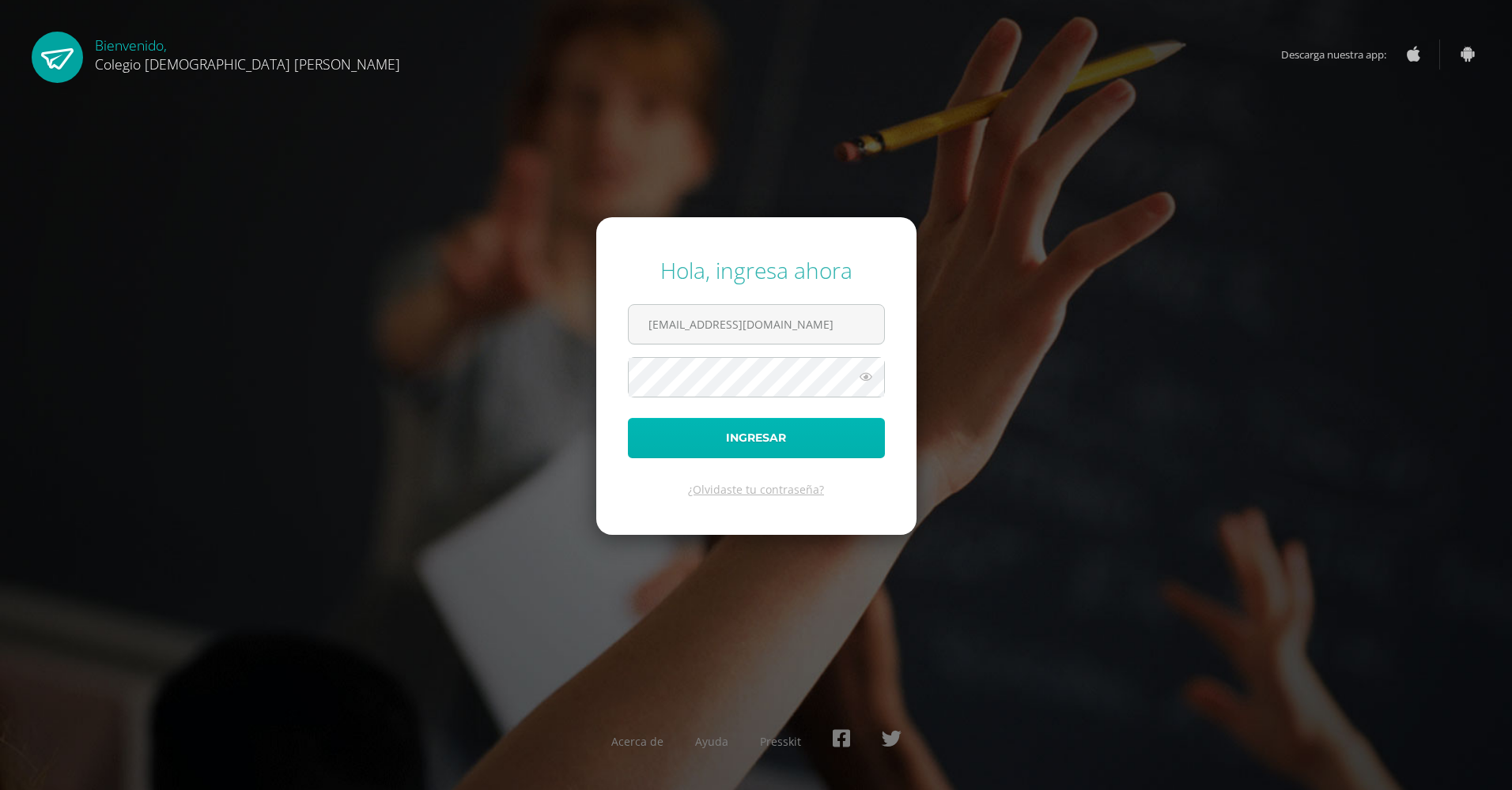
click at [646, 425] on button "Ingresar" at bounding box center [756, 438] width 257 height 40
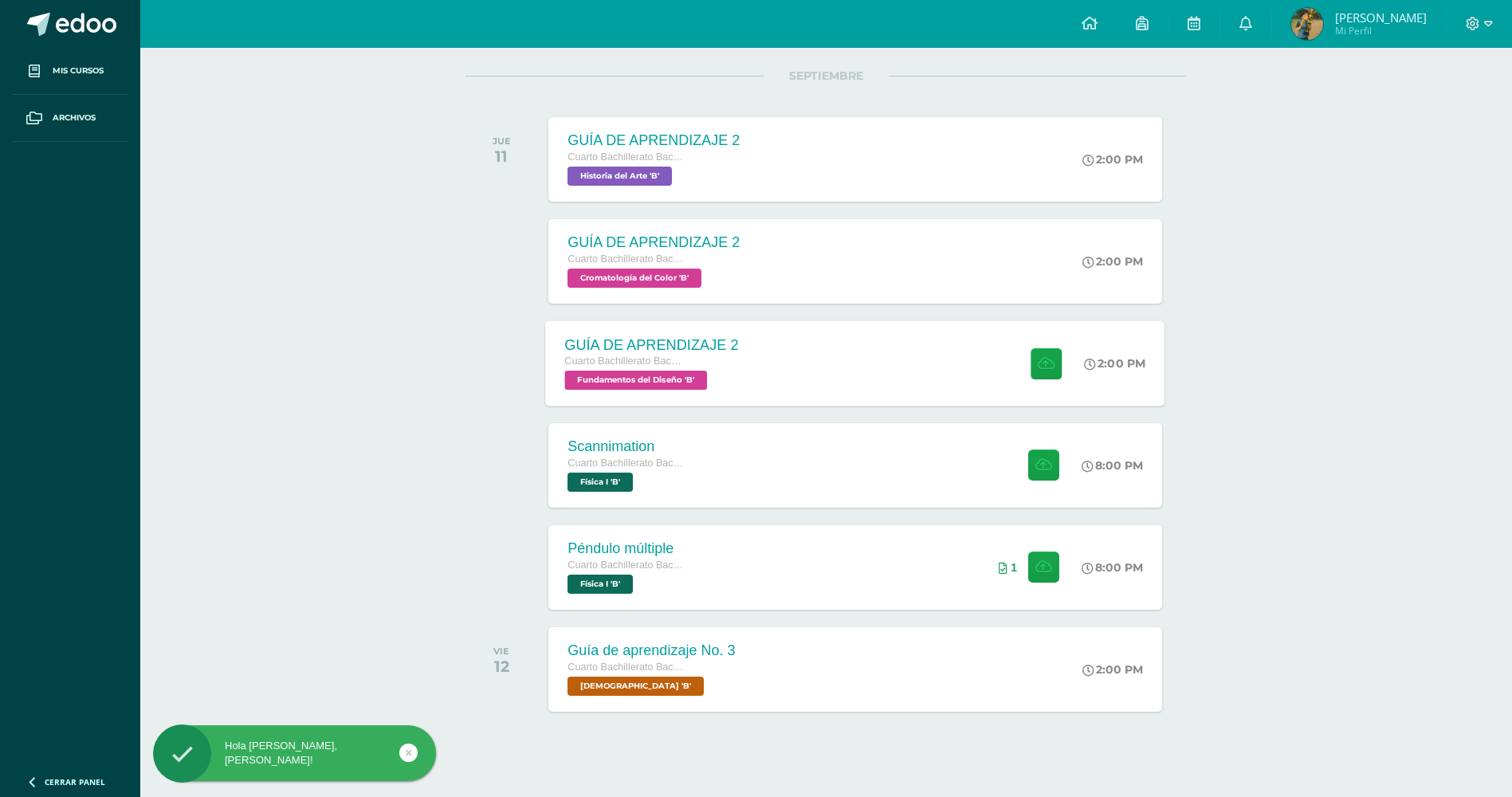
scroll to position [213, 0]
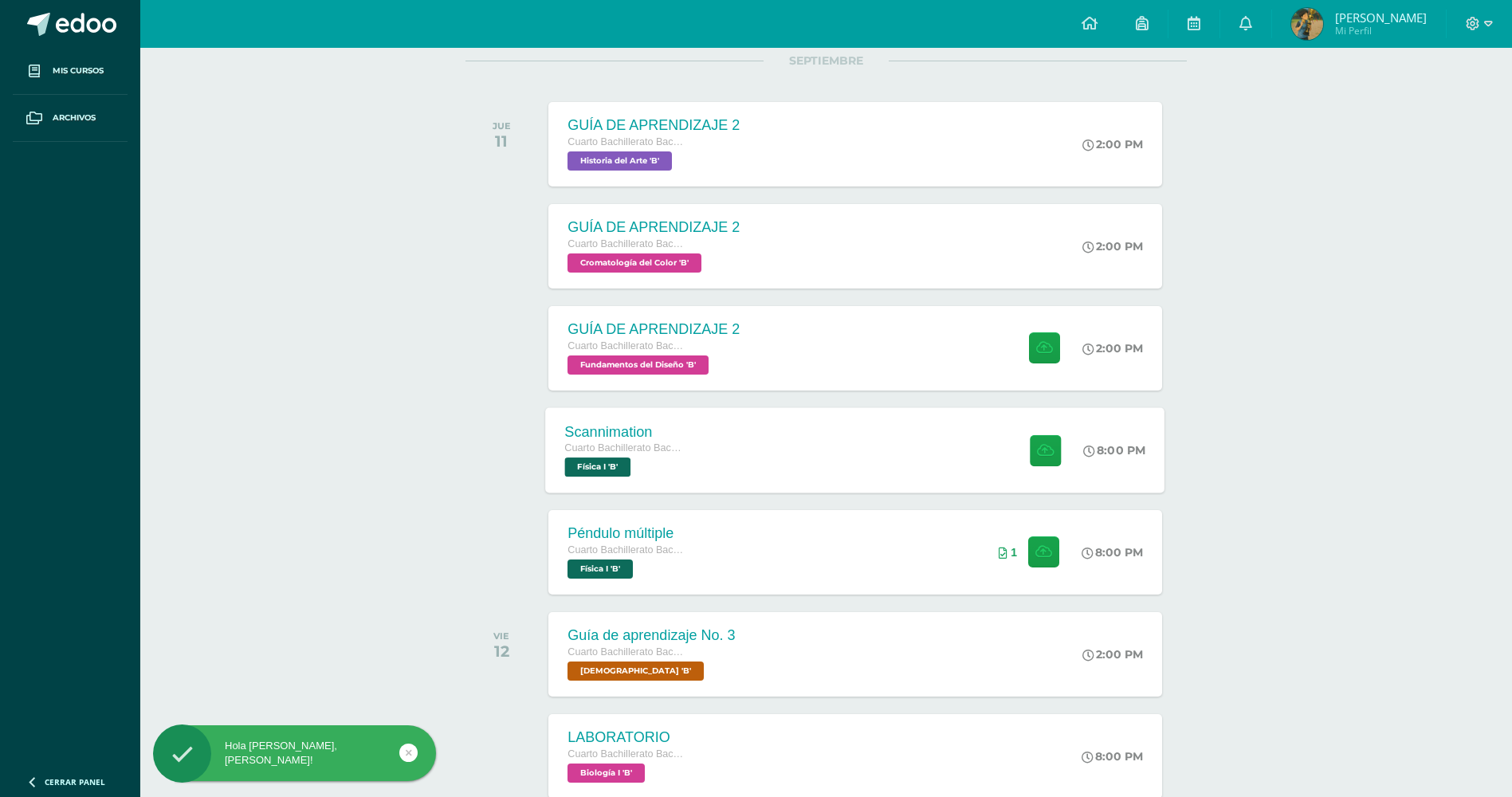
click at [1020, 473] on div at bounding box center [1041, 450] width 78 height 85
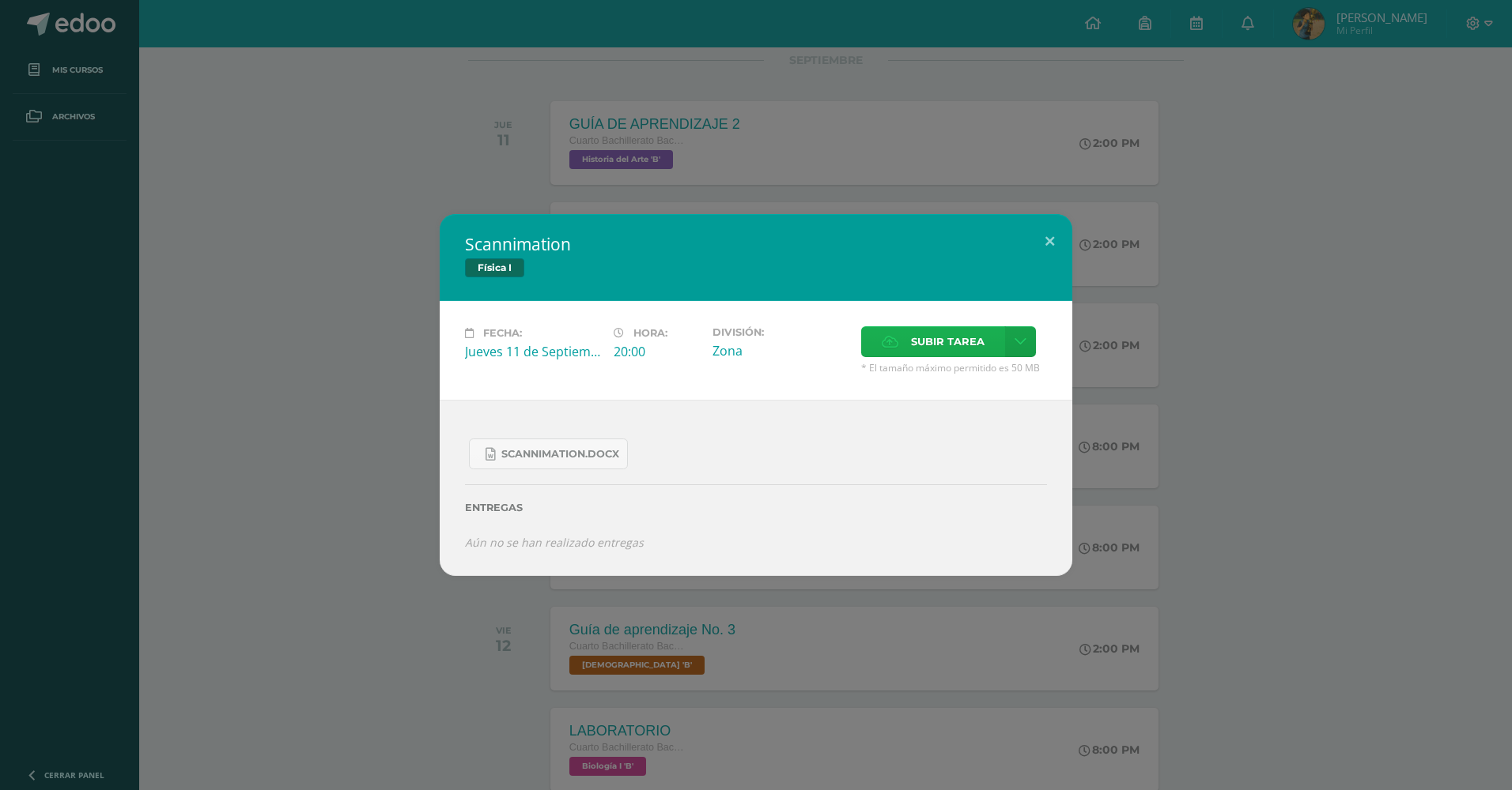
click at [930, 344] on span "Subir tarea" at bounding box center [948, 341] width 73 height 29
click at [0, 0] on input "Subir tarea" at bounding box center [0, 0] width 0 height 0
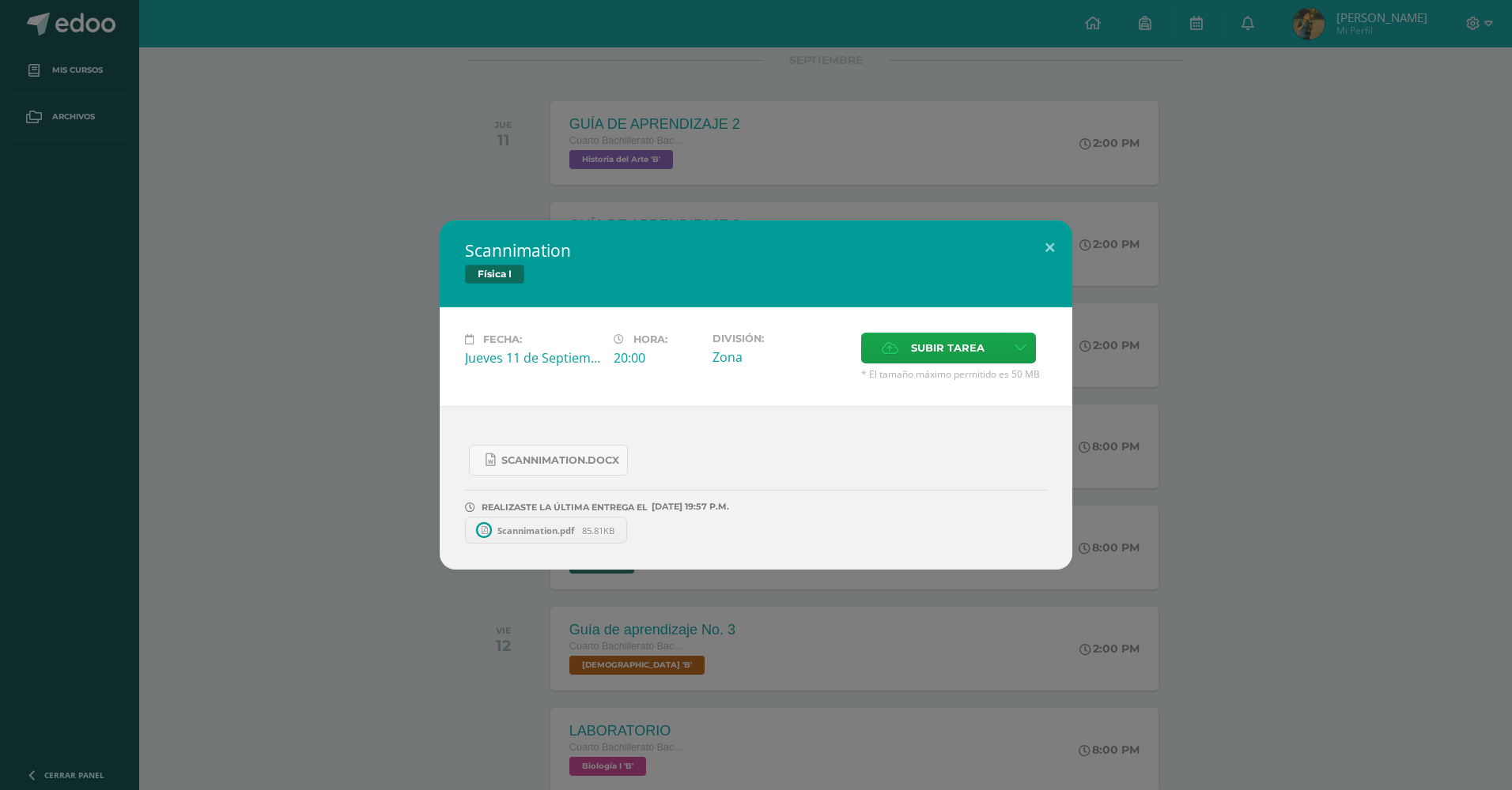
click at [569, 530] on span "Scannimation.pdf" at bounding box center [535, 530] width 92 height 12
click at [1114, 111] on div "Scannimation Física I Fecha: Jueves 11 de Septiembre Hora: 20:00 División: Zona…" at bounding box center [756, 395] width 1512 height 790
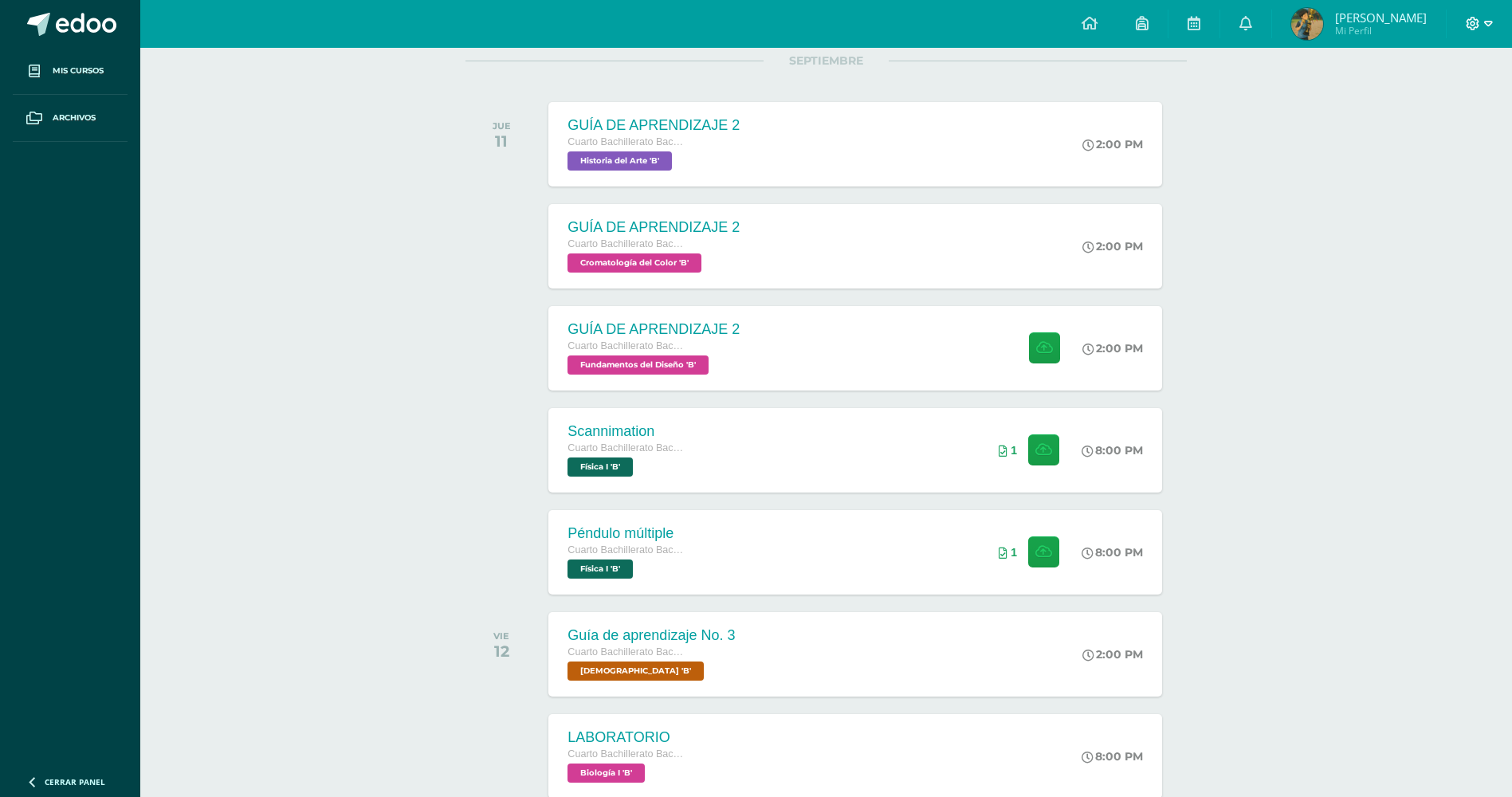
click at [1470, 15] on span at bounding box center [1479, 23] width 27 height 18
click at [1412, 117] on link "Cerrar sesión" at bounding box center [1430, 108] width 126 height 23
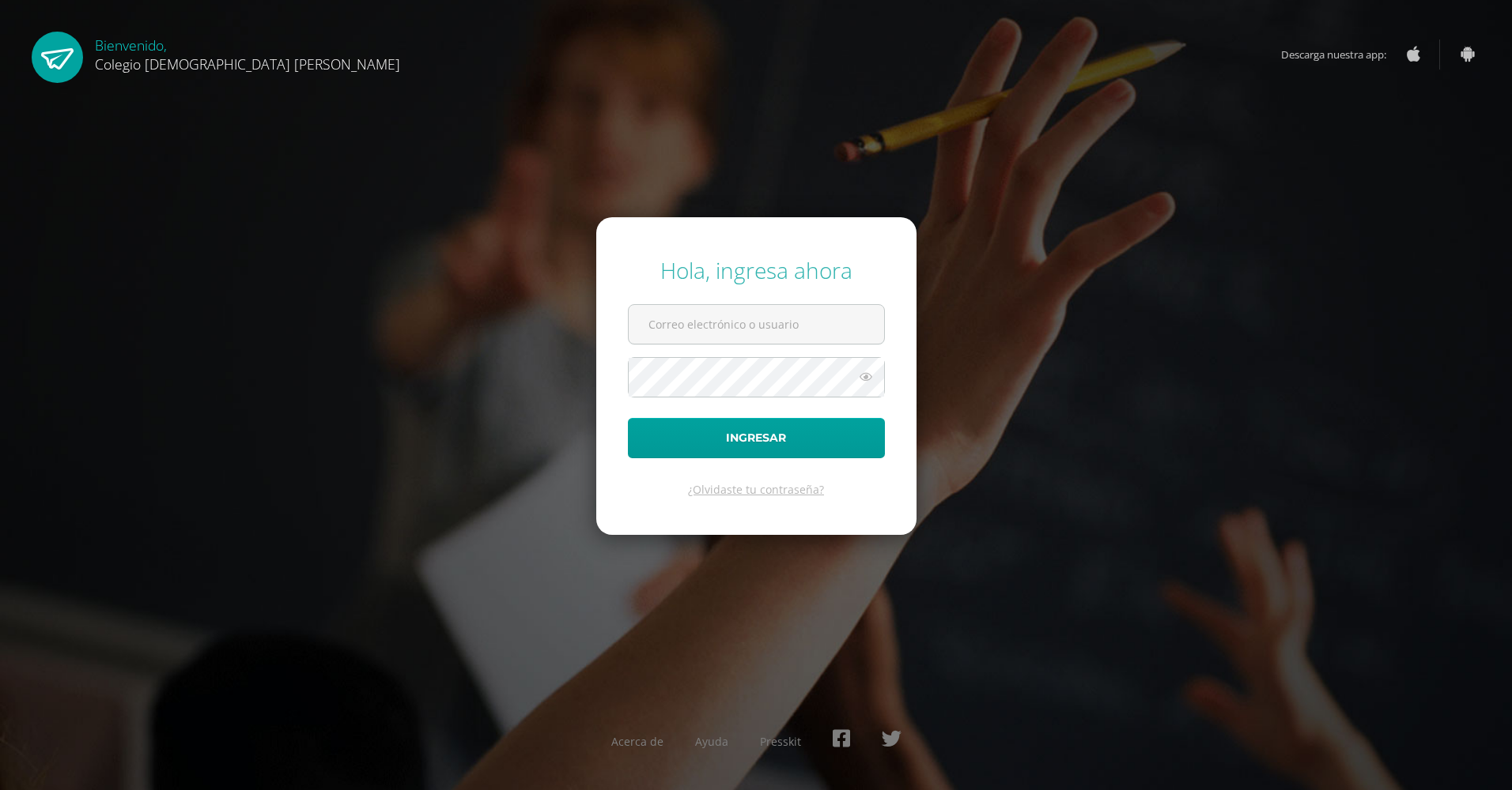
type input "[PERSON_NAME][EMAIL_ADDRESS][DOMAIN_NAME]"
click at [830, 347] on form "Hola, ingresa ahora o.suarez.6ddb@gmail.com Ingresar ¿Olvidaste tu contraseña?" at bounding box center [756, 375] width 321 height 318
click at [813, 452] on button "Ingresar" at bounding box center [756, 438] width 257 height 40
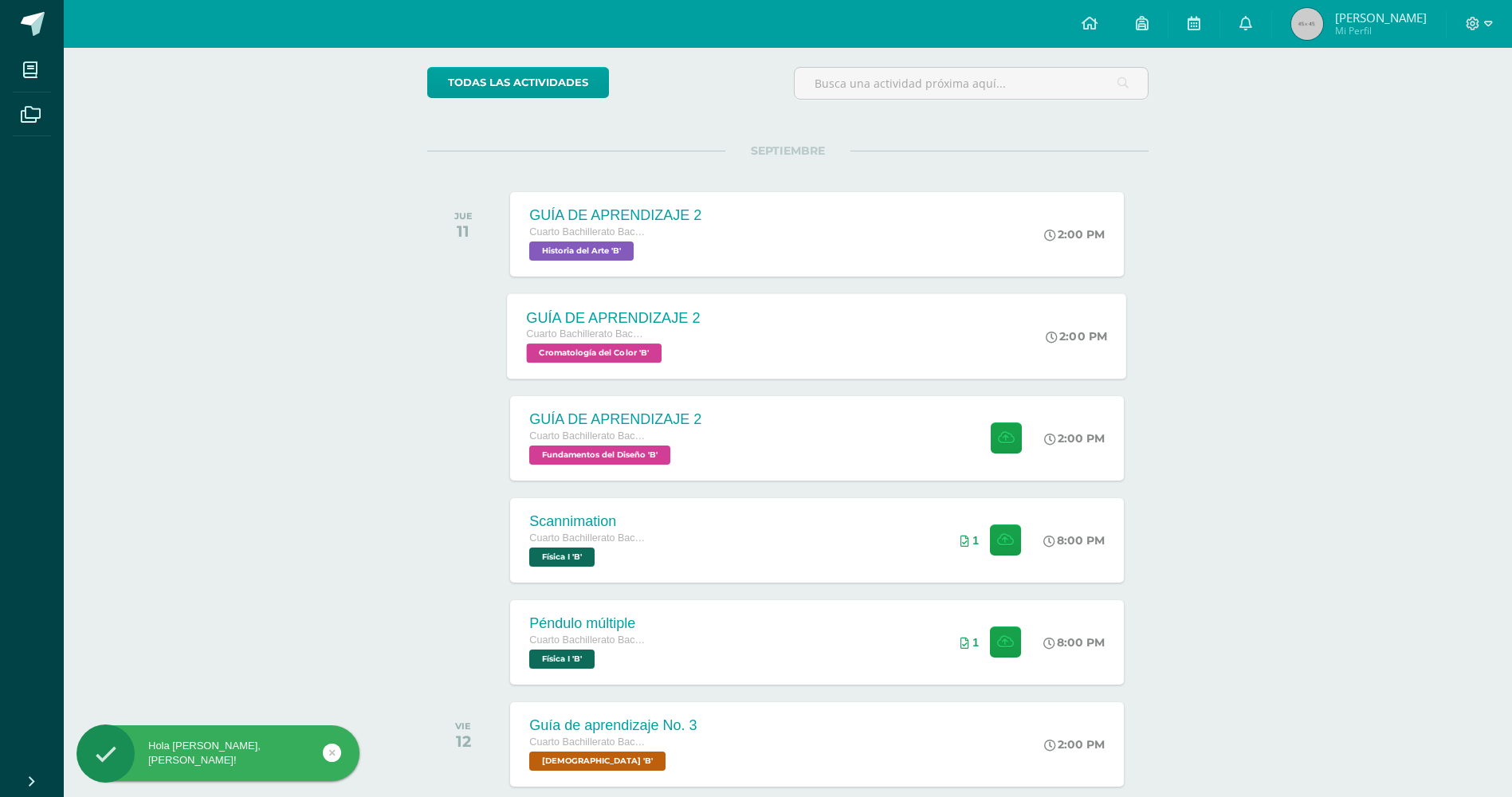
scroll to position [160, 0]
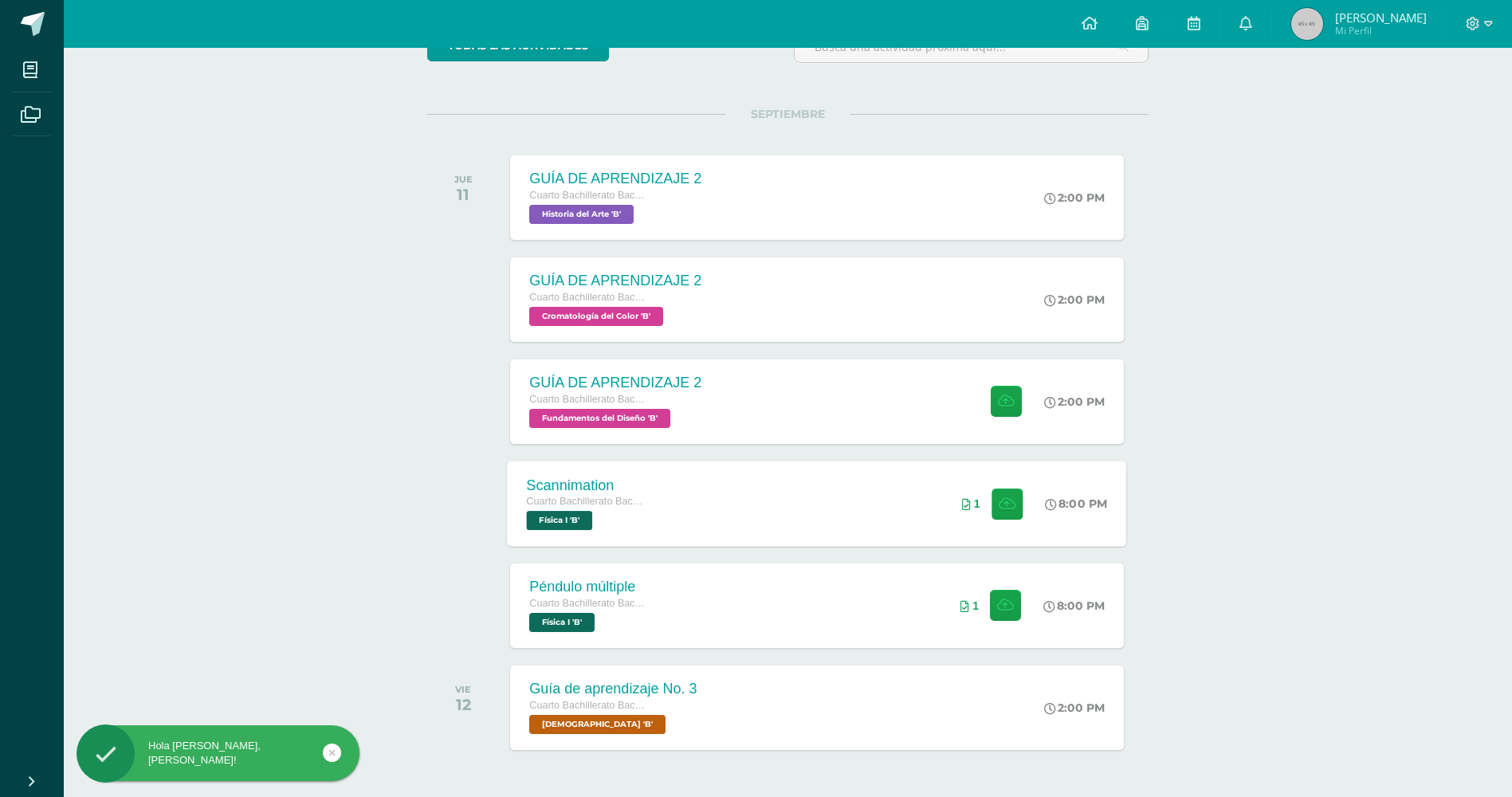
click at [653, 513] on div "Scannimation Cuarto Bachillerato Bachillerato en CCLL con Orientación en Diseño…" at bounding box center [587, 503] width 160 height 85
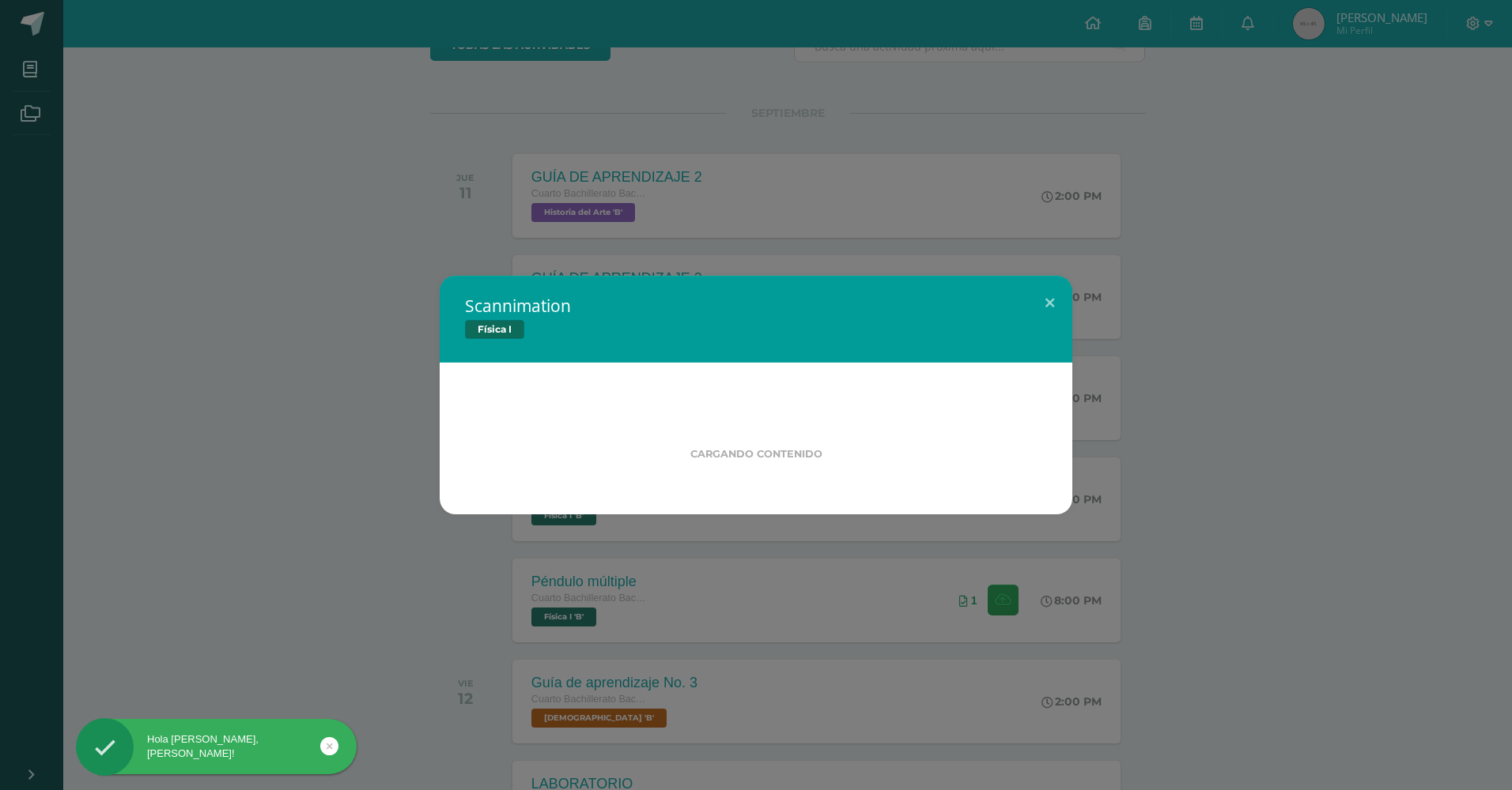
click at [329, 449] on div "Scannimation Física I Cargando contenido" at bounding box center [756, 395] width 1499 height 239
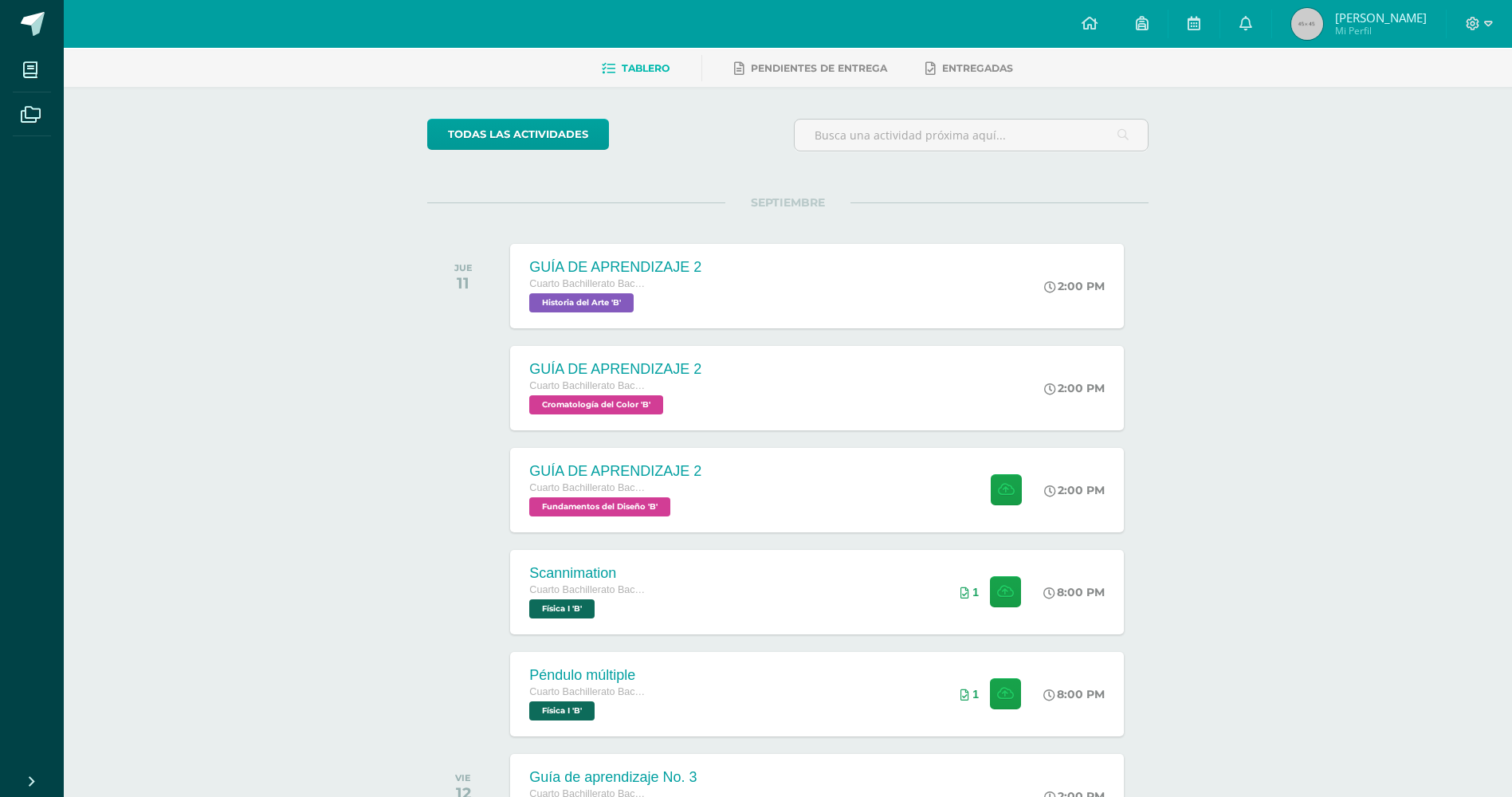
scroll to position [213, 0]
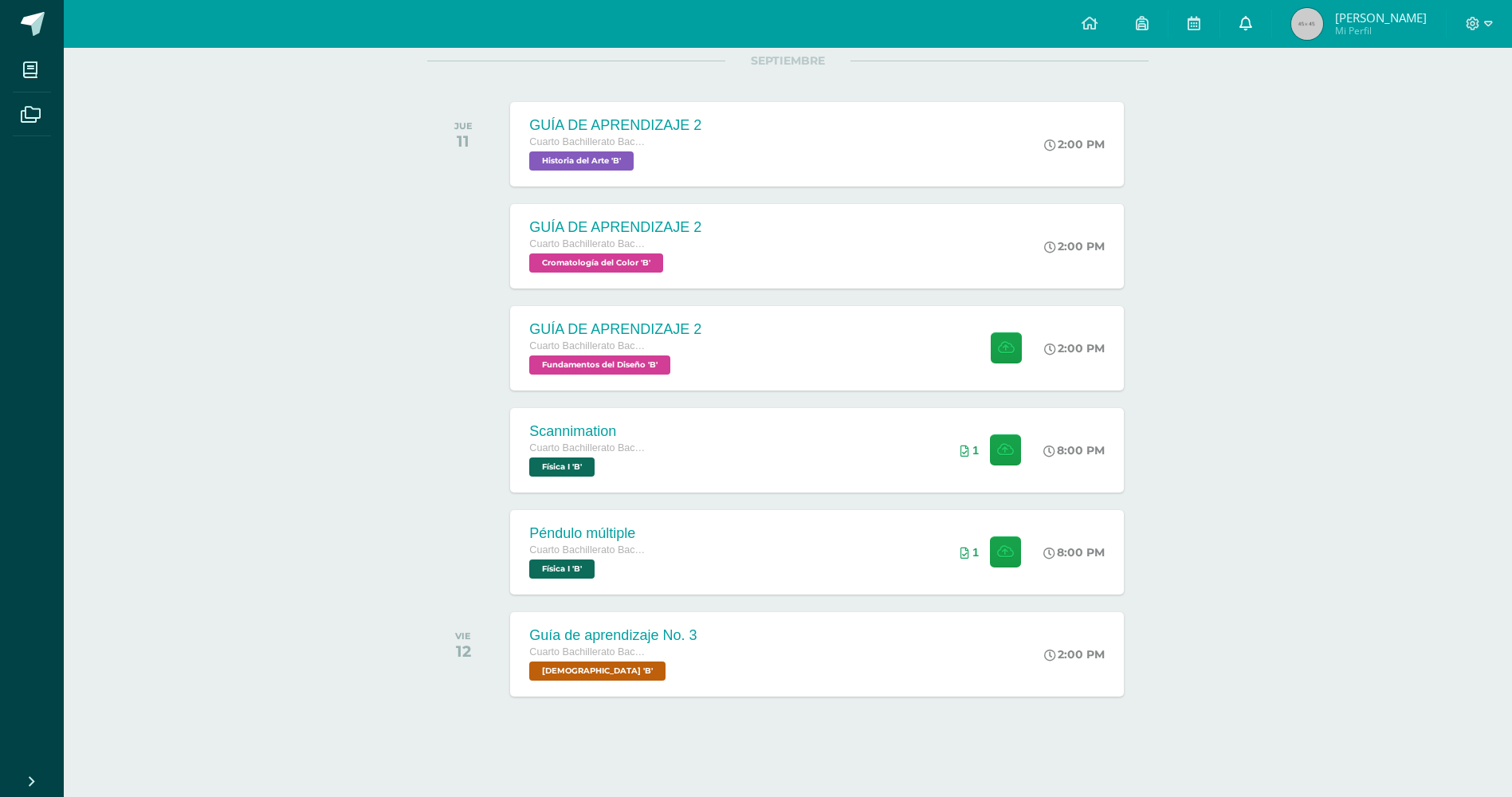
click at [1242, 26] on icon at bounding box center [1246, 23] width 13 height 15
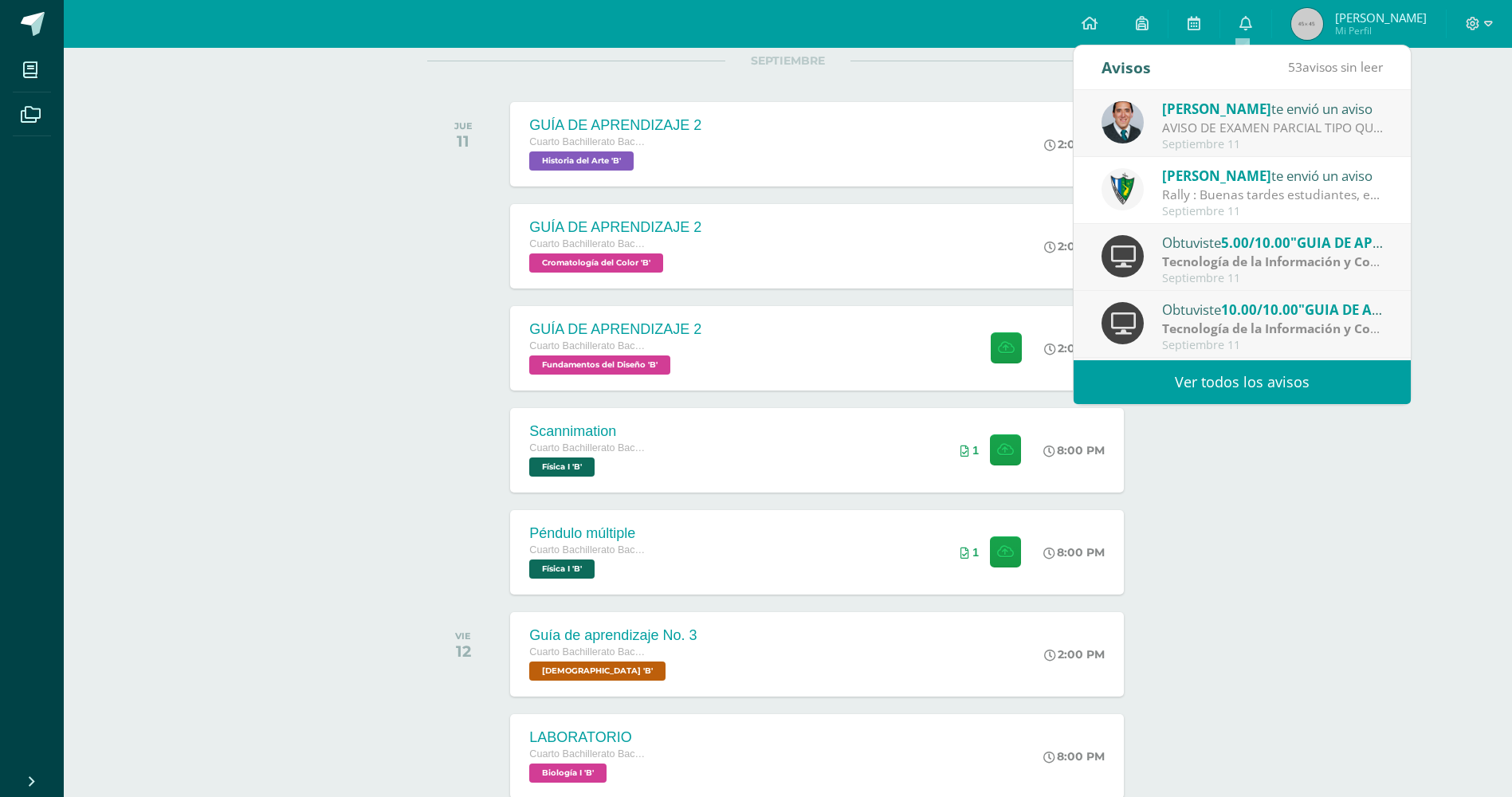
click at [1160, 388] on link "Ver todos los avisos" at bounding box center [1242, 381] width 337 height 43
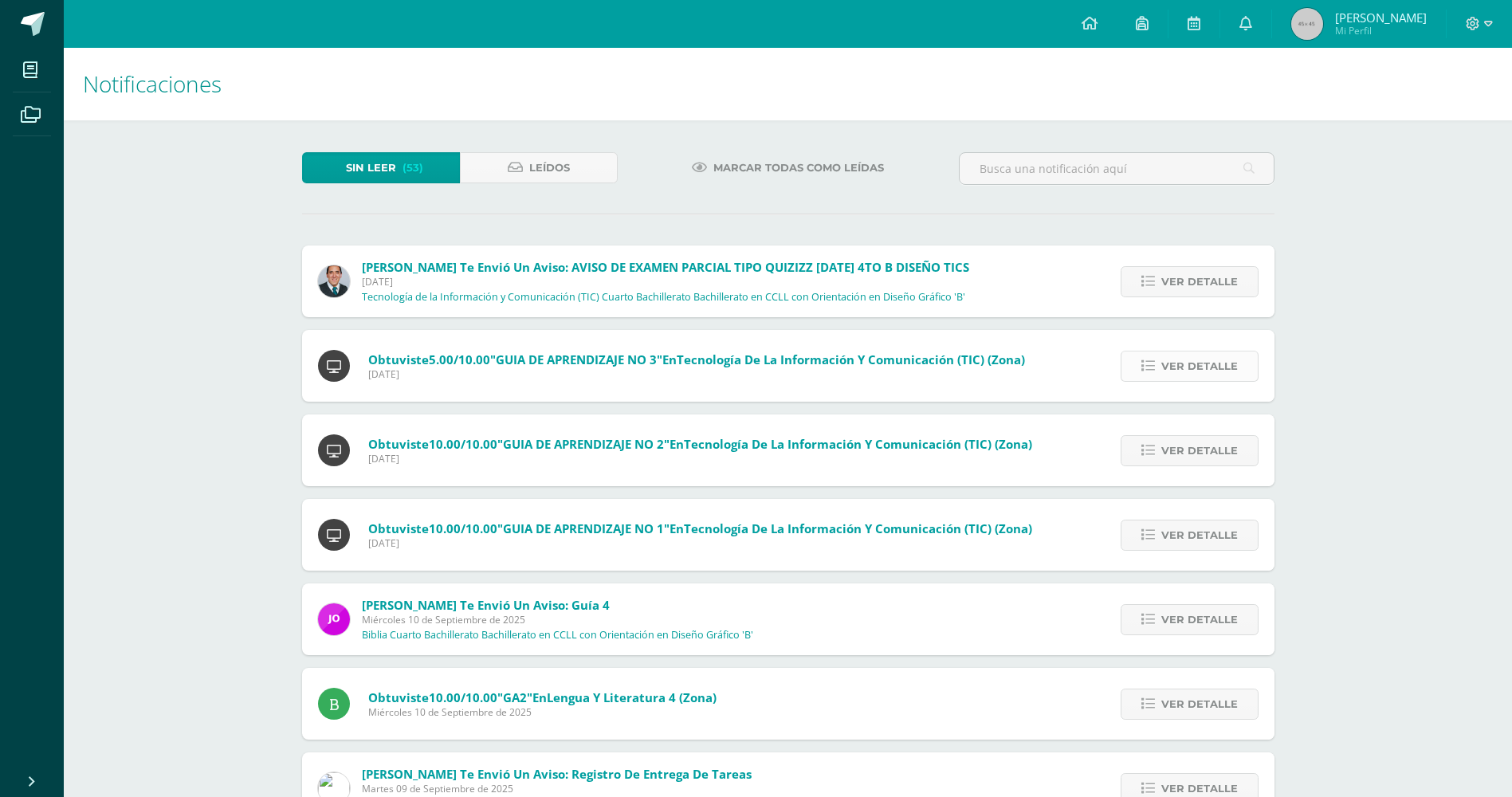
click at [1128, 359] on link "Ver detalle" at bounding box center [1189, 367] width 138 height 31
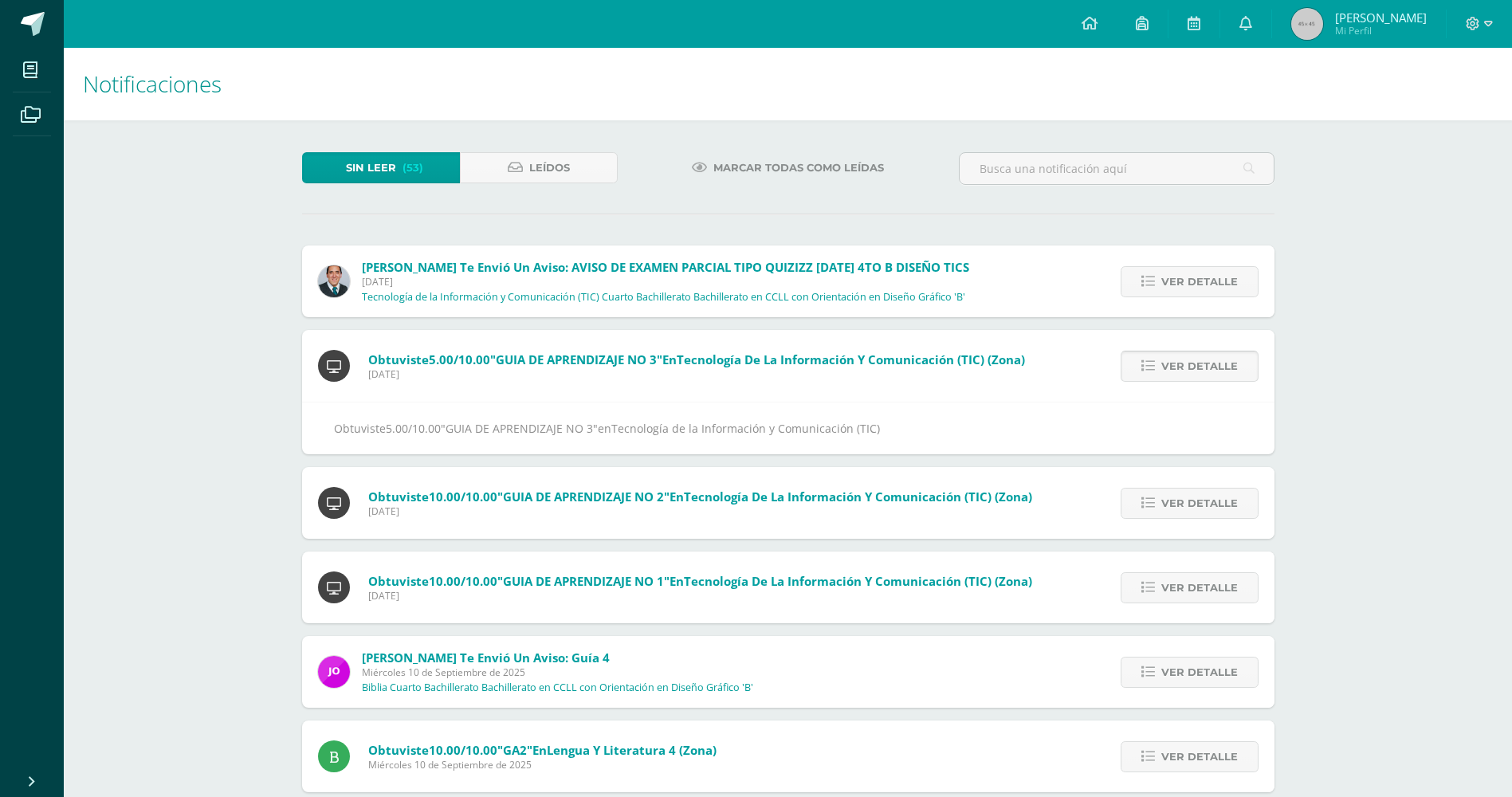
click at [1128, 359] on link "Ver detalle" at bounding box center [1189, 367] width 138 height 31
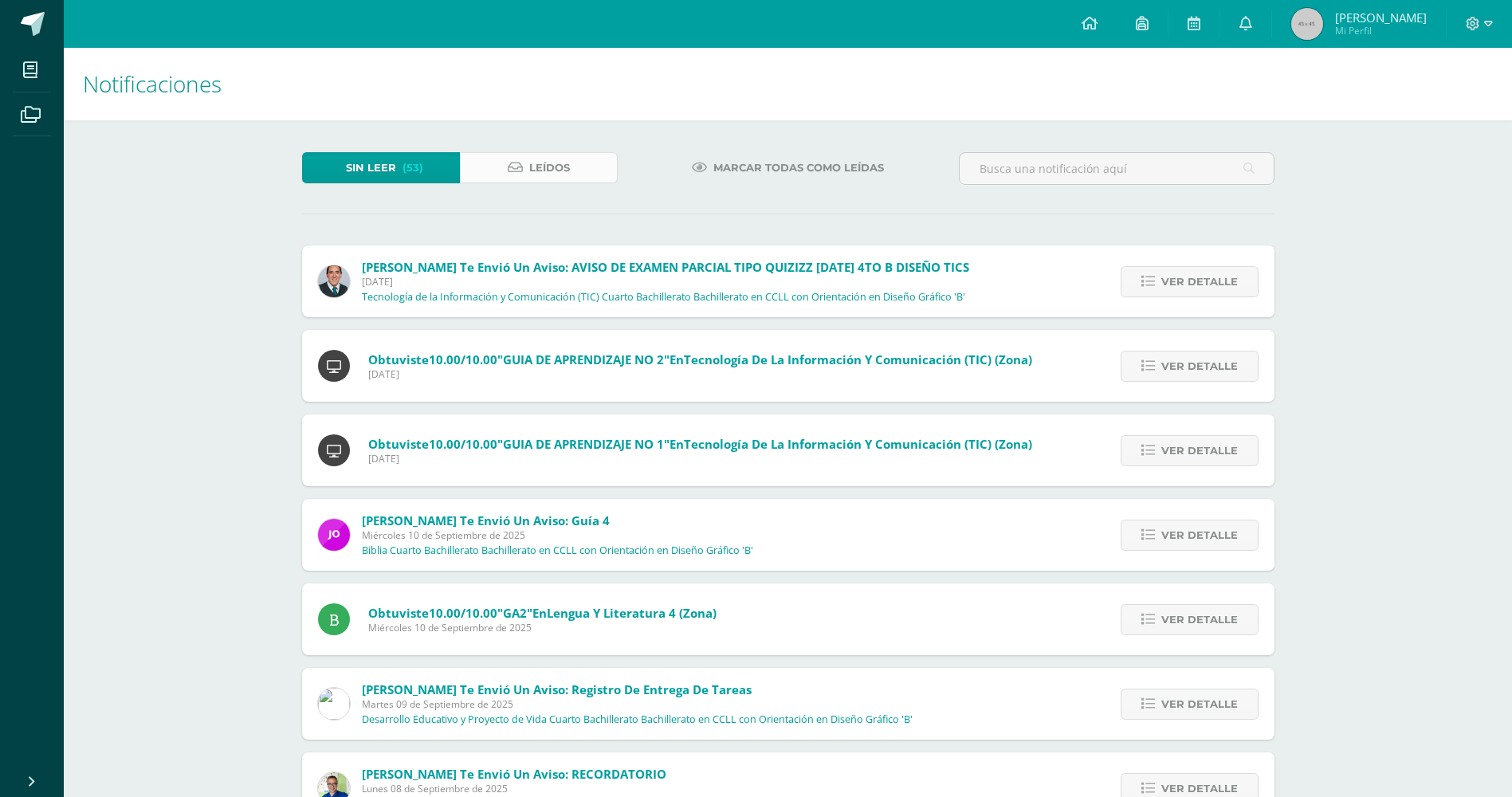
click at [570, 163] on link "Leídos" at bounding box center [538, 168] width 158 height 31
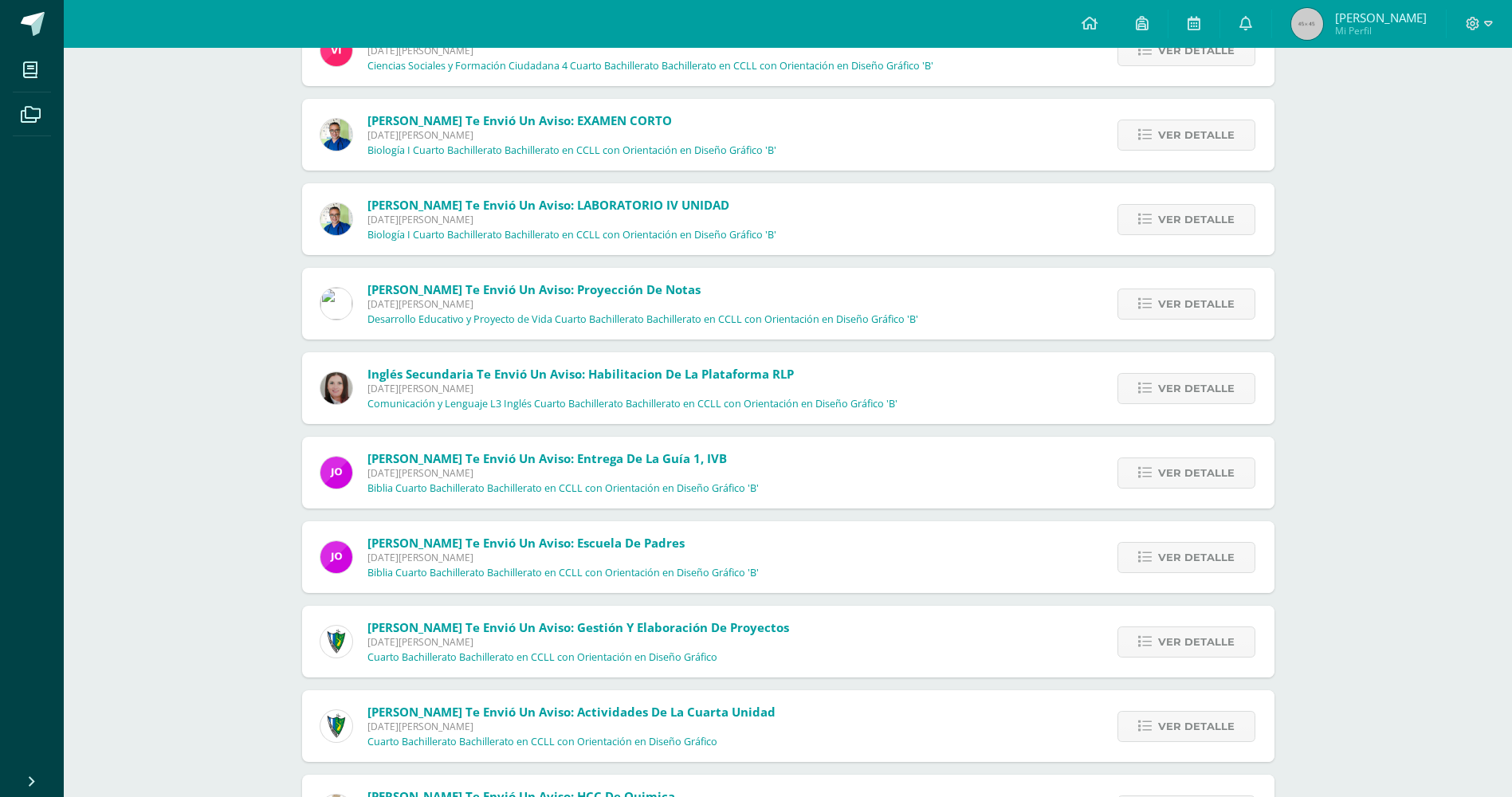
scroll to position [2031, 0]
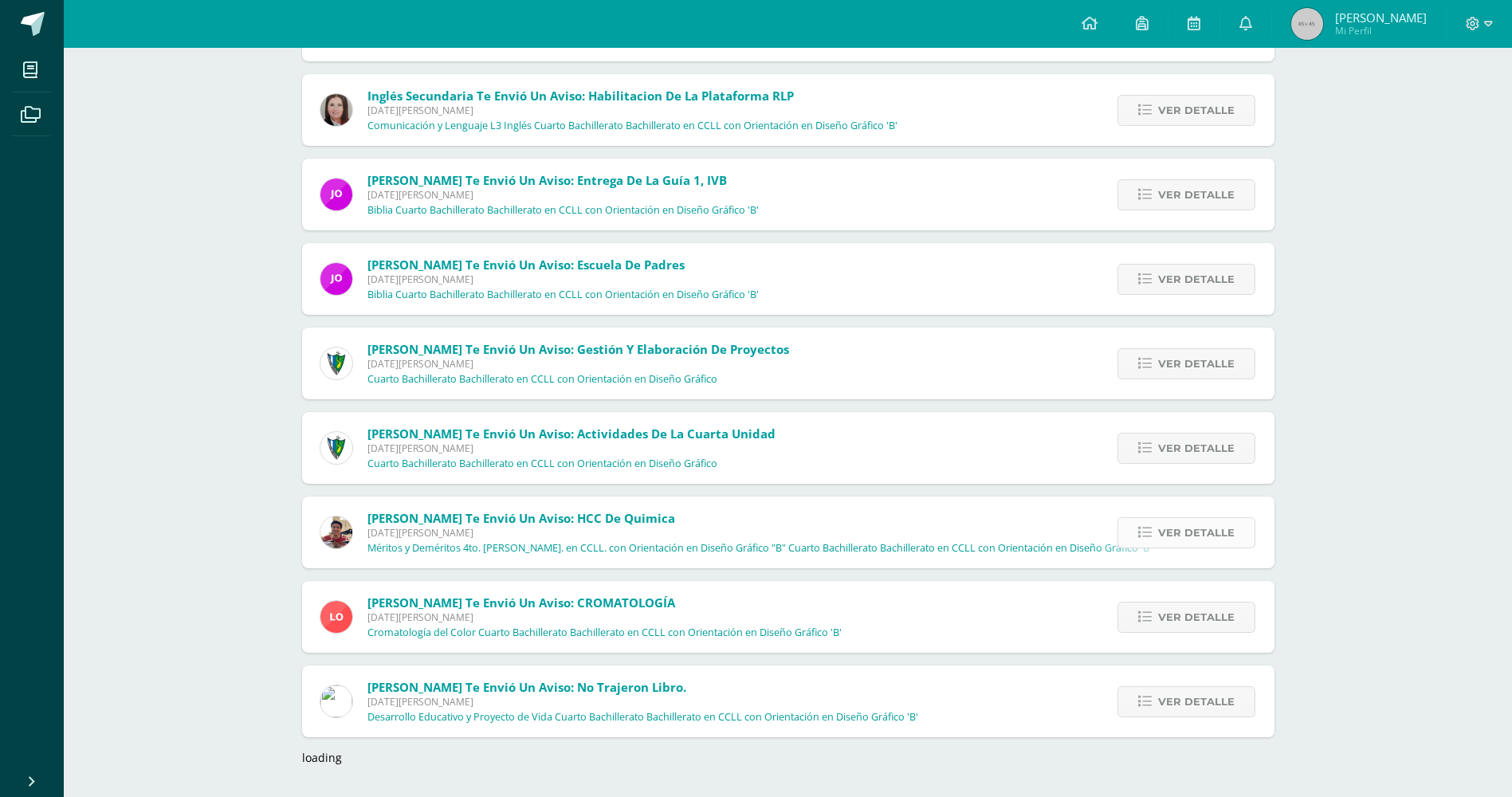
click at [1146, 536] on icon at bounding box center [1145, 533] width 14 height 14
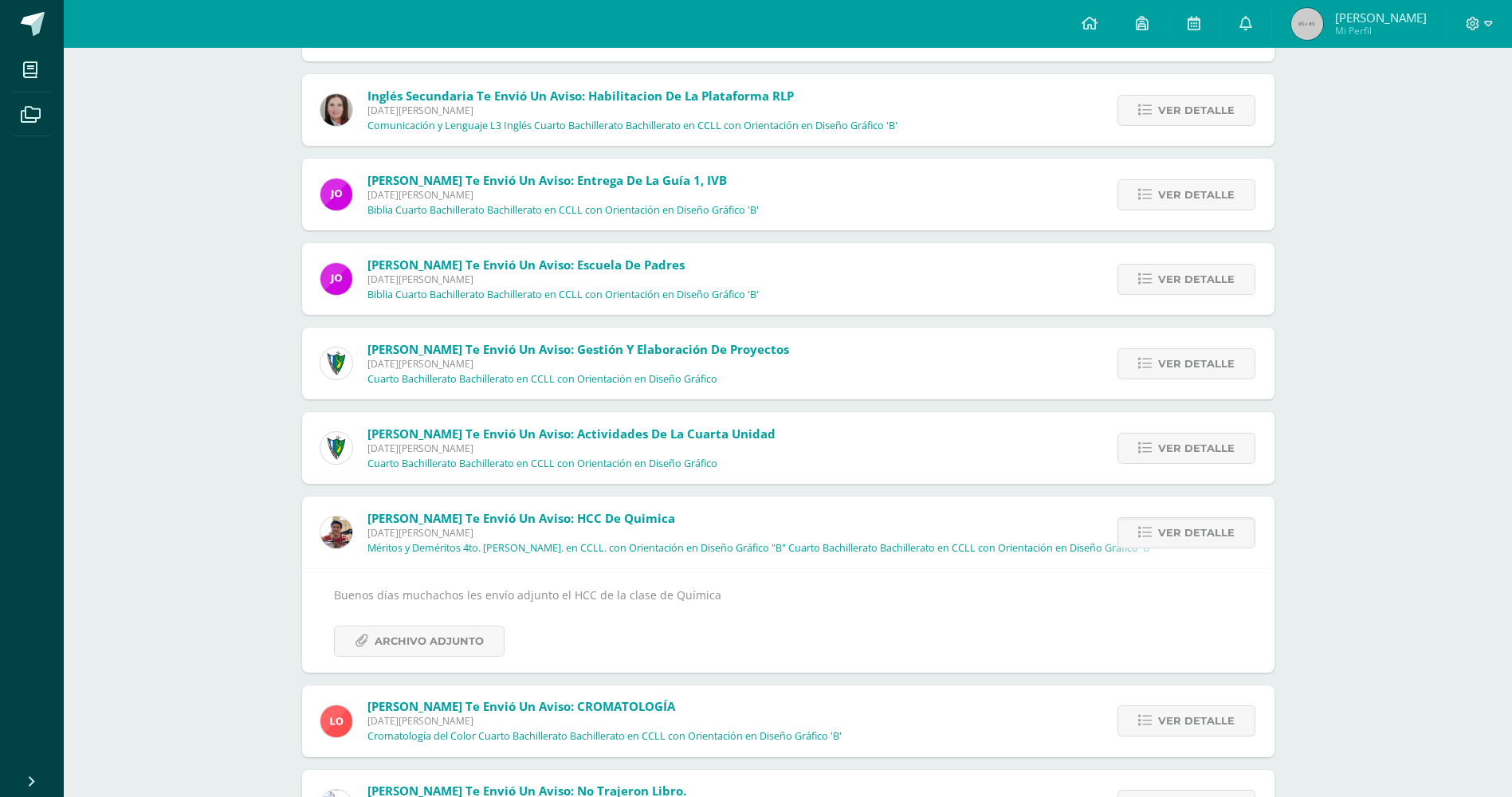
click at [460, 622] on div "Buenos días muchachos les envío adjunto el HCC de la clase de Química Archivo A…" at bounding box center [788, 621] width 908 height 71
click at [457, 641] on span "Archivo Adjunto" at bounding box center [429, 642] width 109 height 30
